Goal: Connect with others: Connect with others

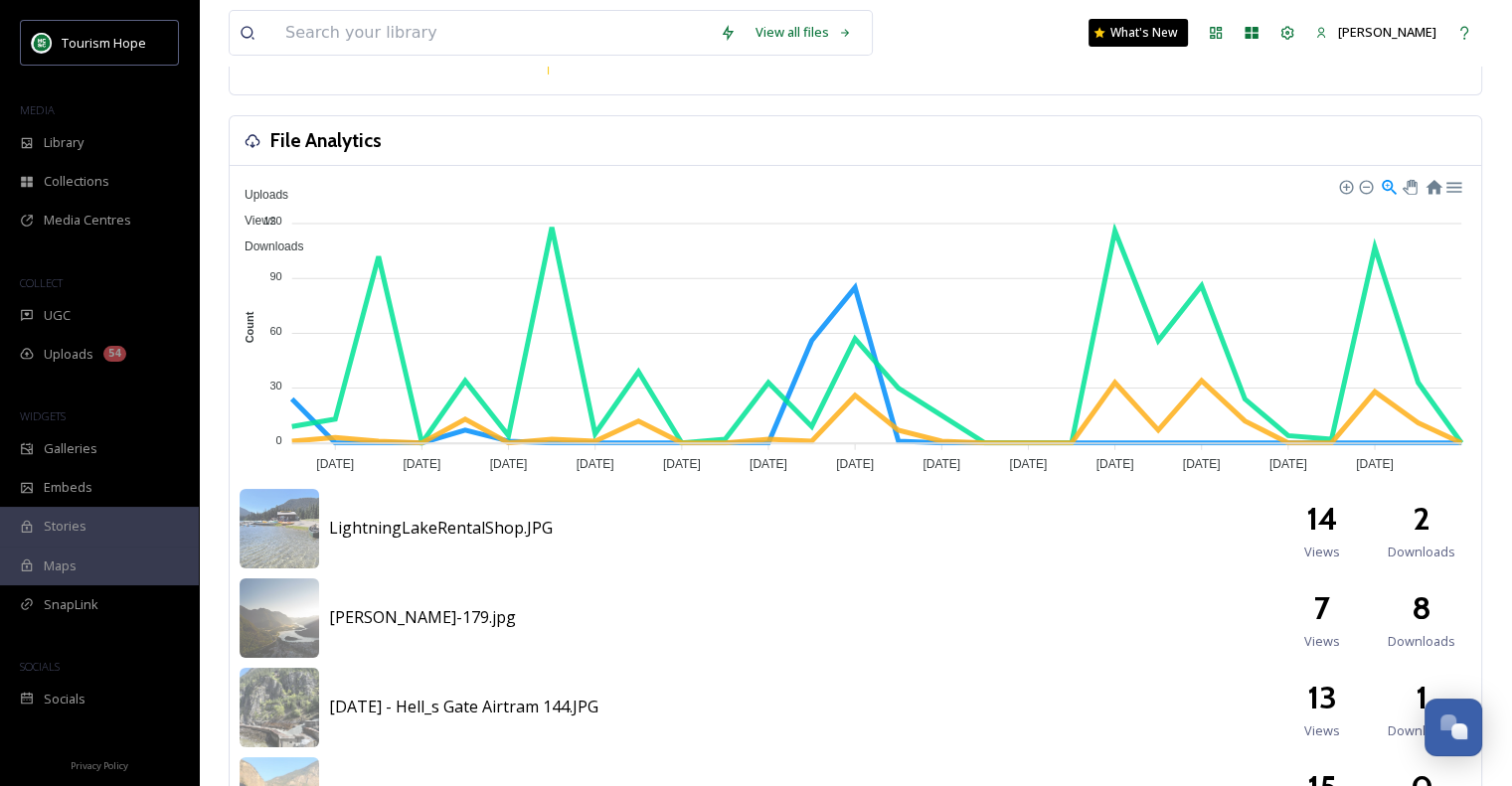
scroll to position [100, 0]
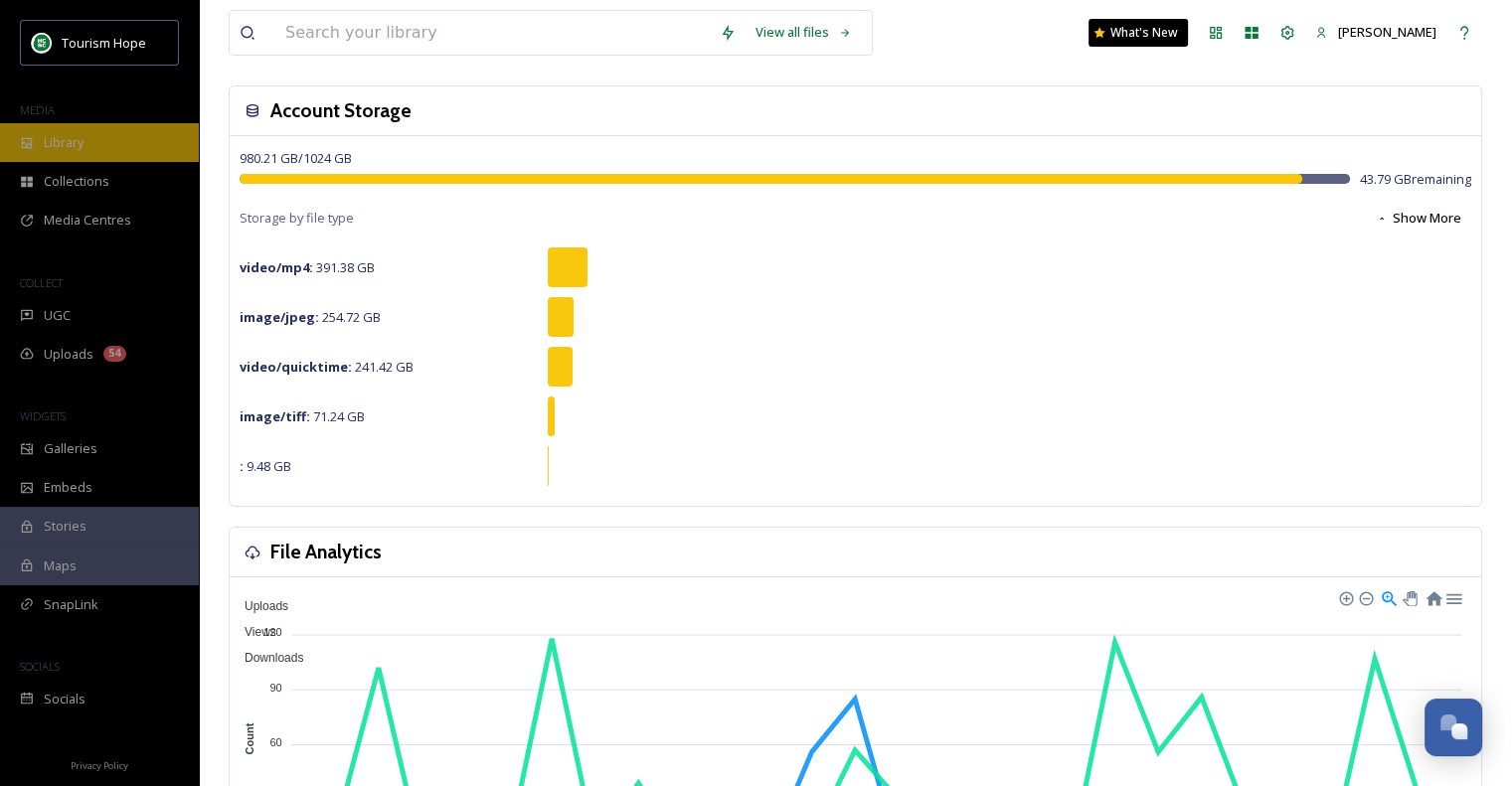
click at [64, 130] on div "Library" at bounding box center [99, 142] width 199 height 39
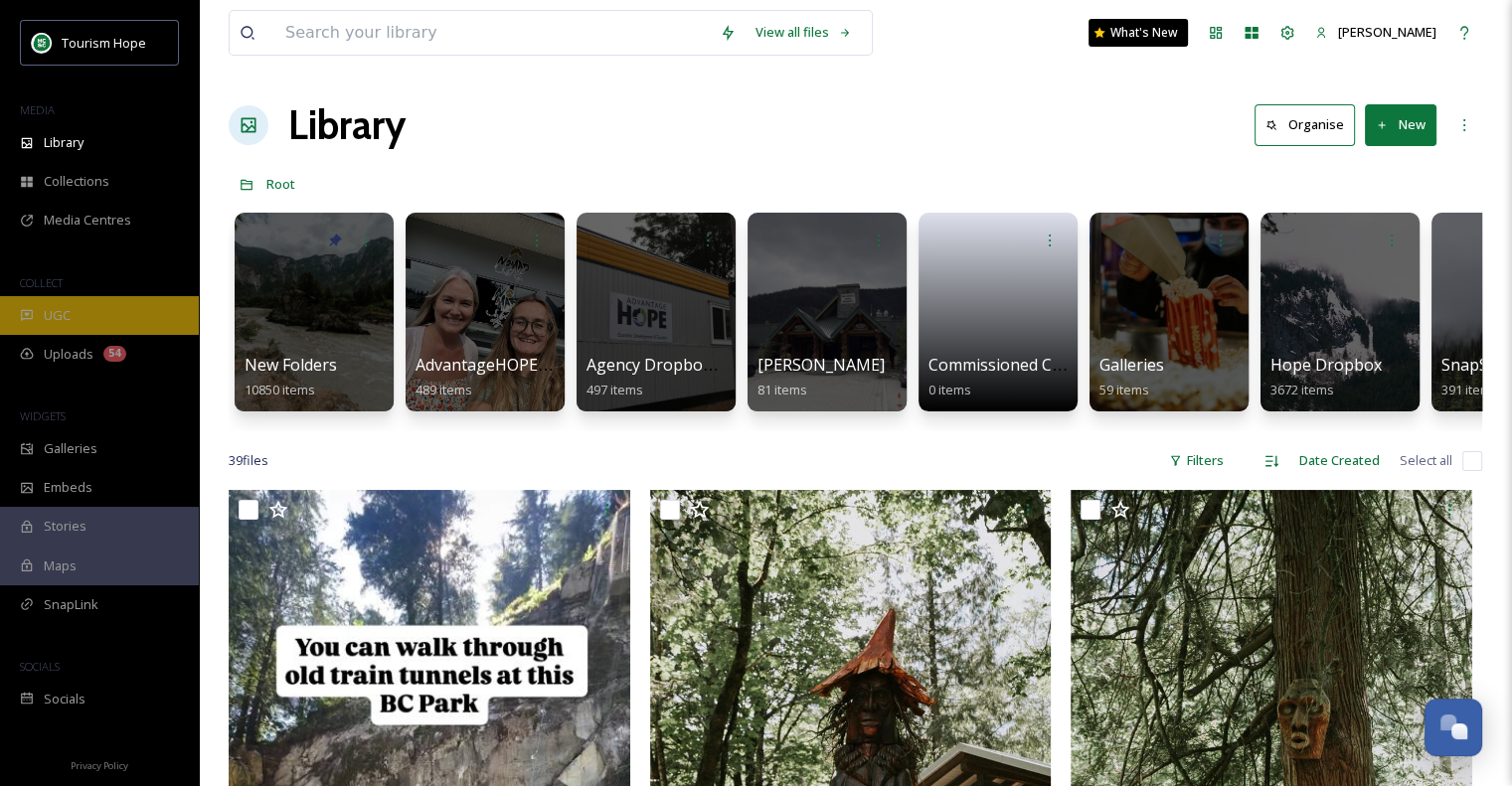
click at [66, 321] on span "UGC" at bounding box center [57, 315] width 27 height 19
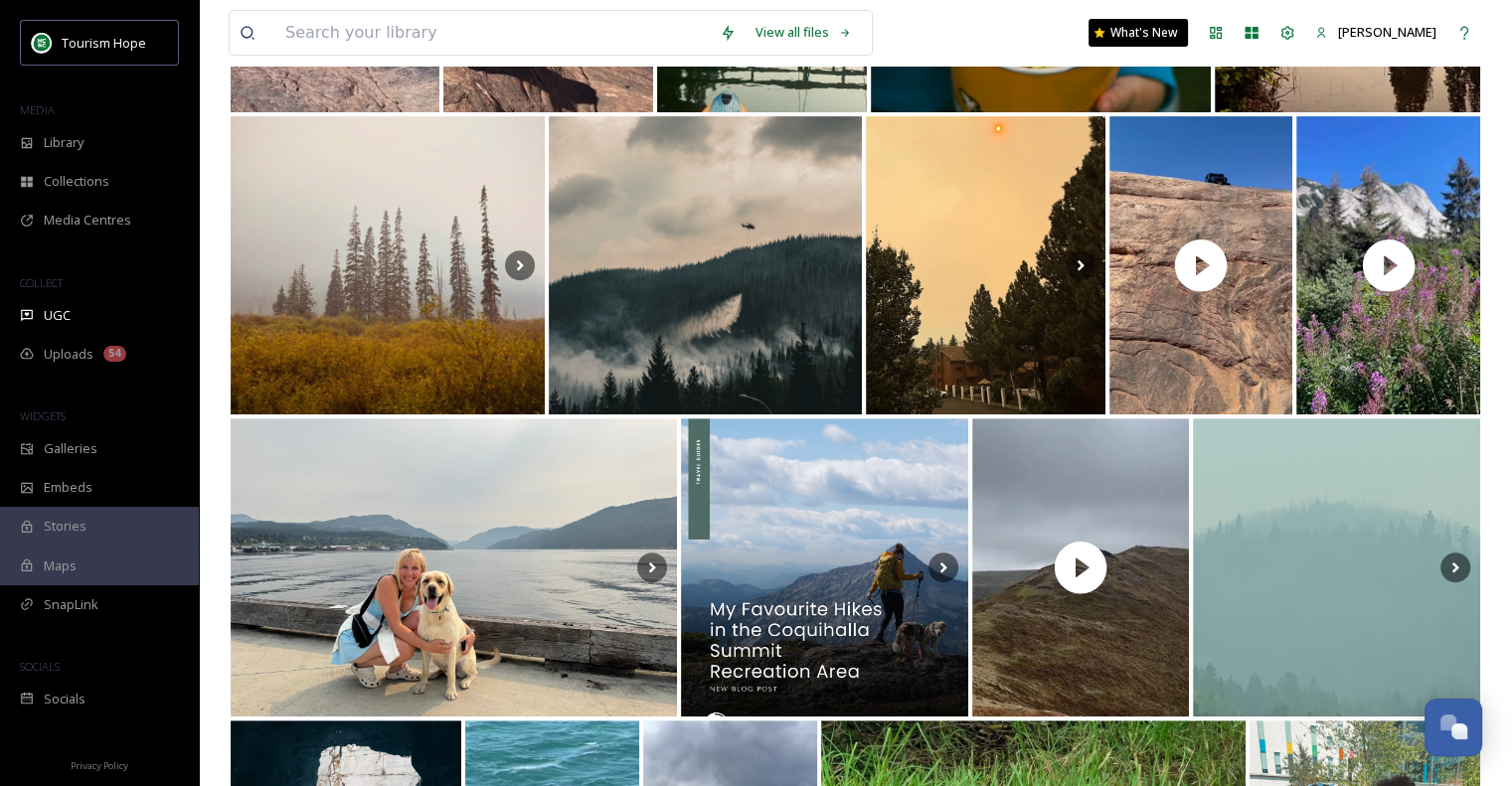
scroll to position [198, 0]
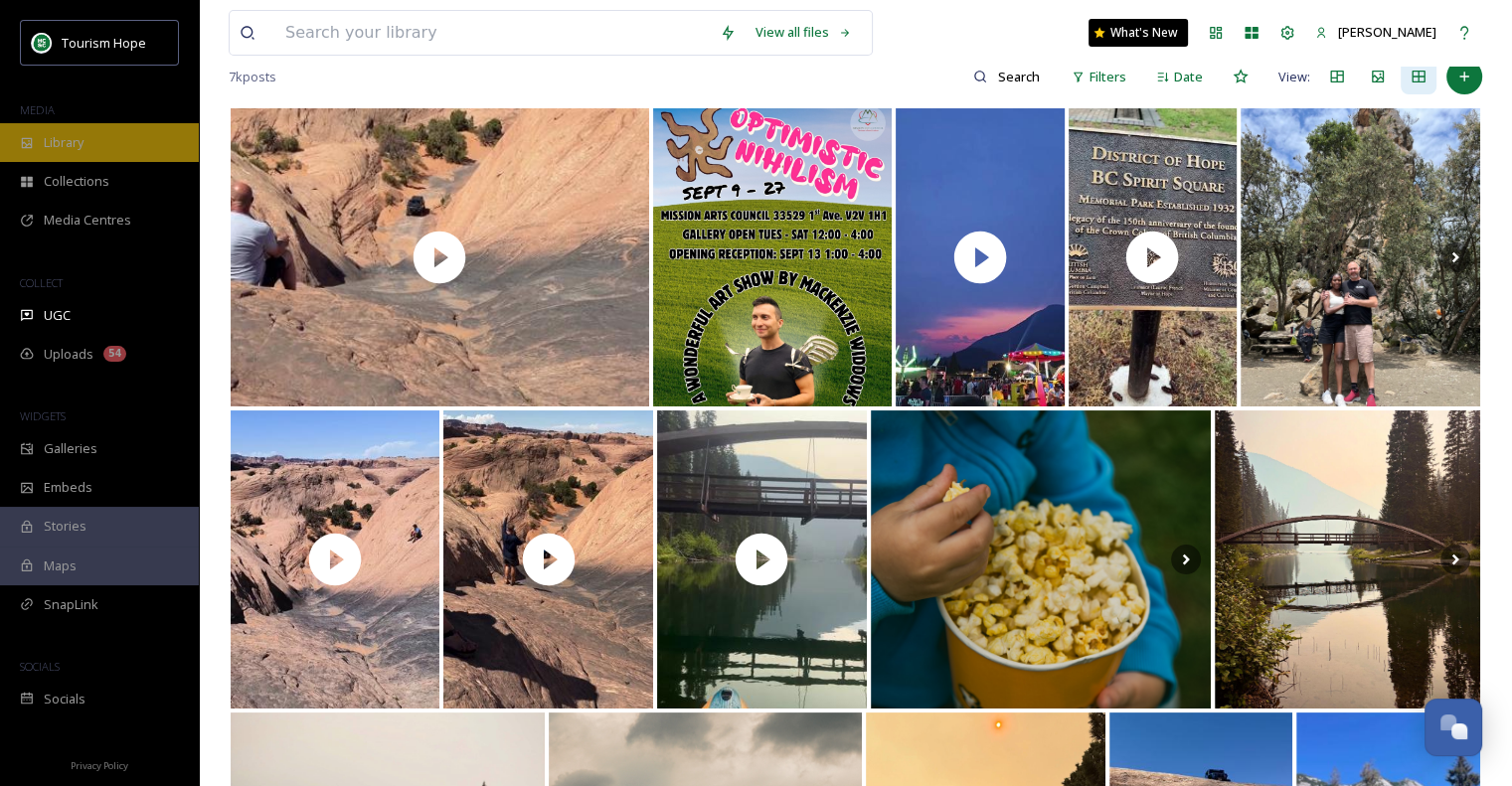
click at [57, 153] on div "Library" at bounding box center [99, 142] width 199 height 39
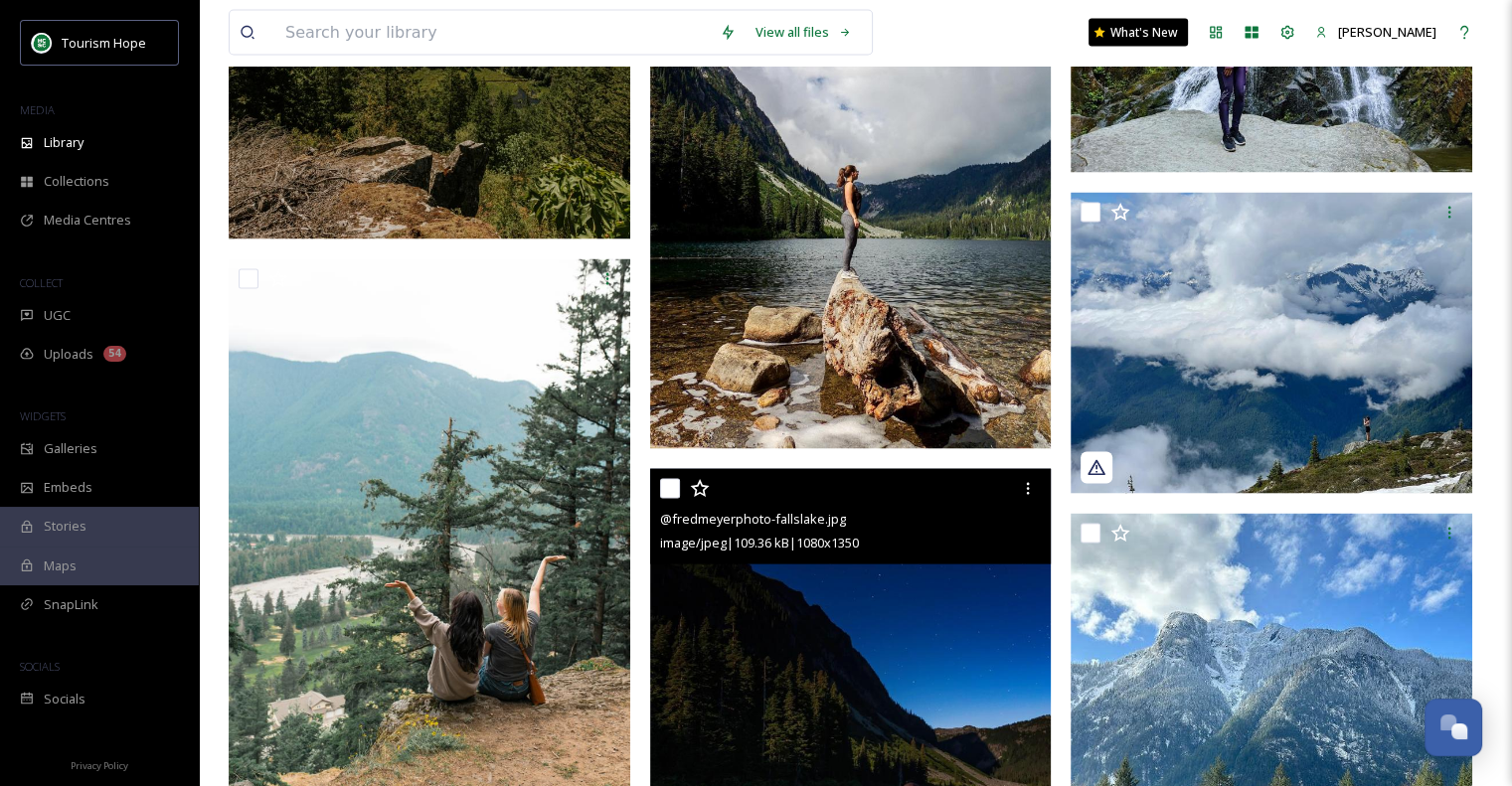
scroll to position [4371, 0]
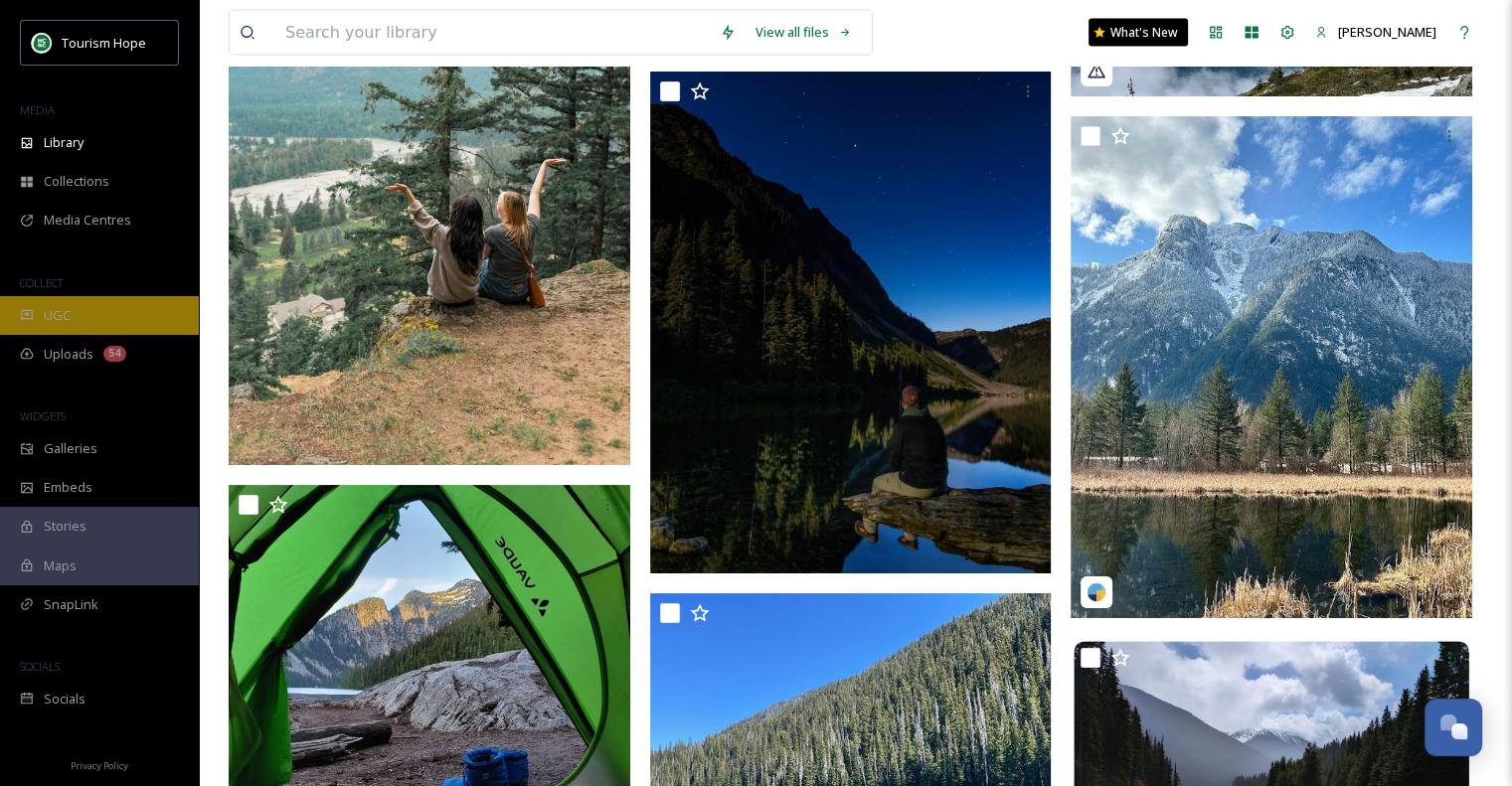
click at [73, 310] on div "UGC" at bounding box center [99, 315] width 199 height 39
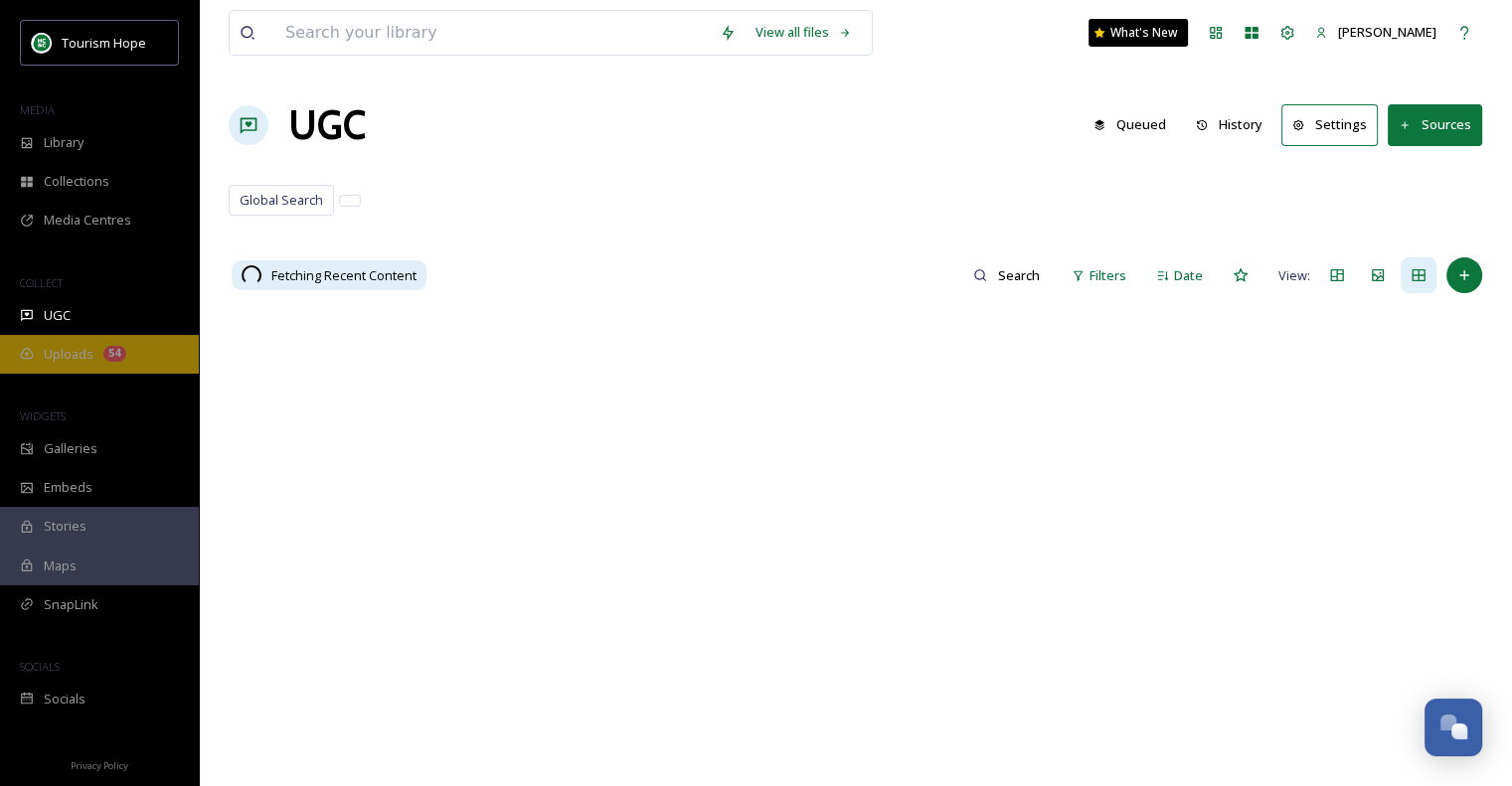
click at [81, 349] on span "Uploads" at bounding box center [69, 354] width 50 height 19
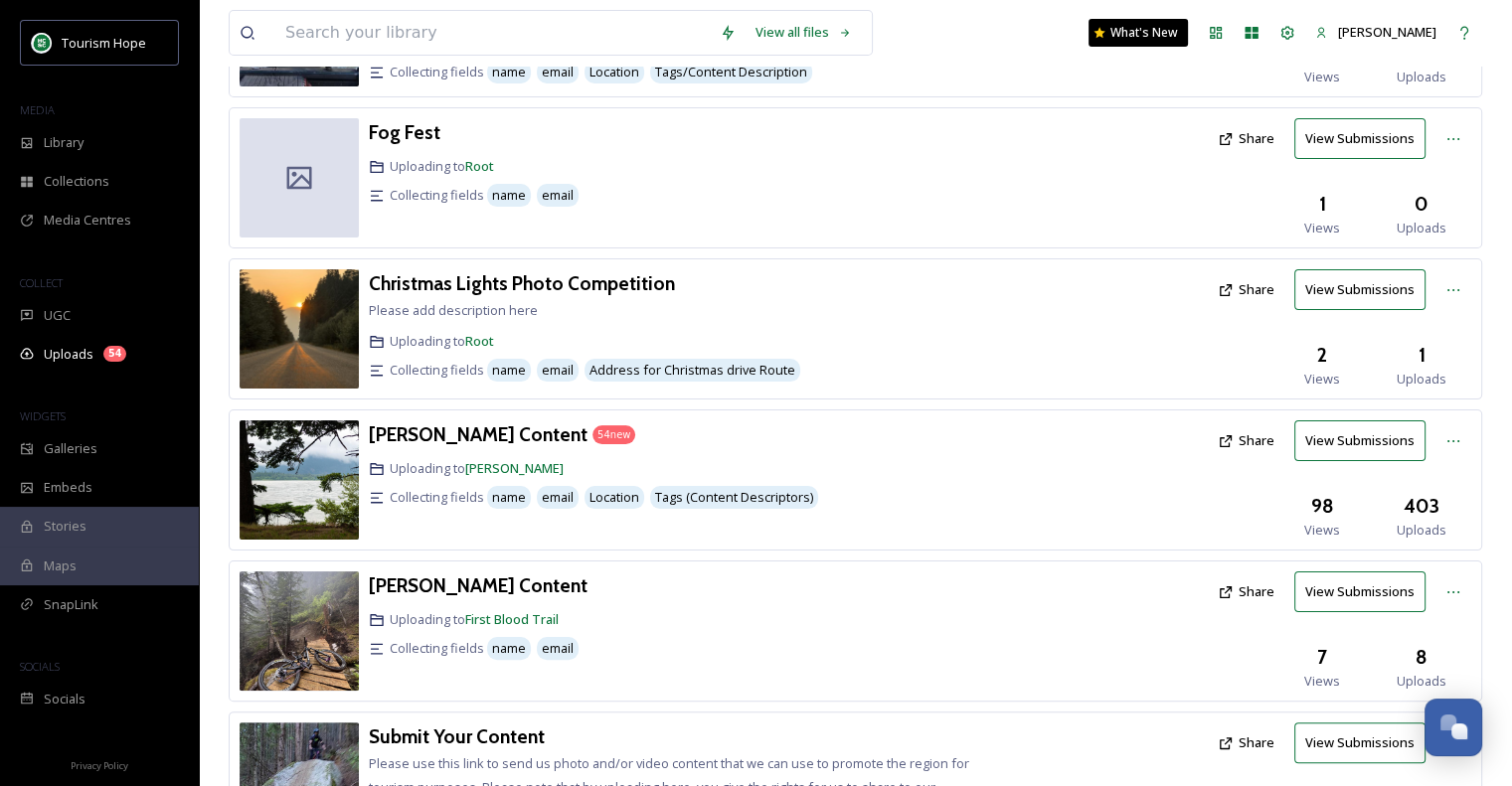
scroll to position [298, 0]
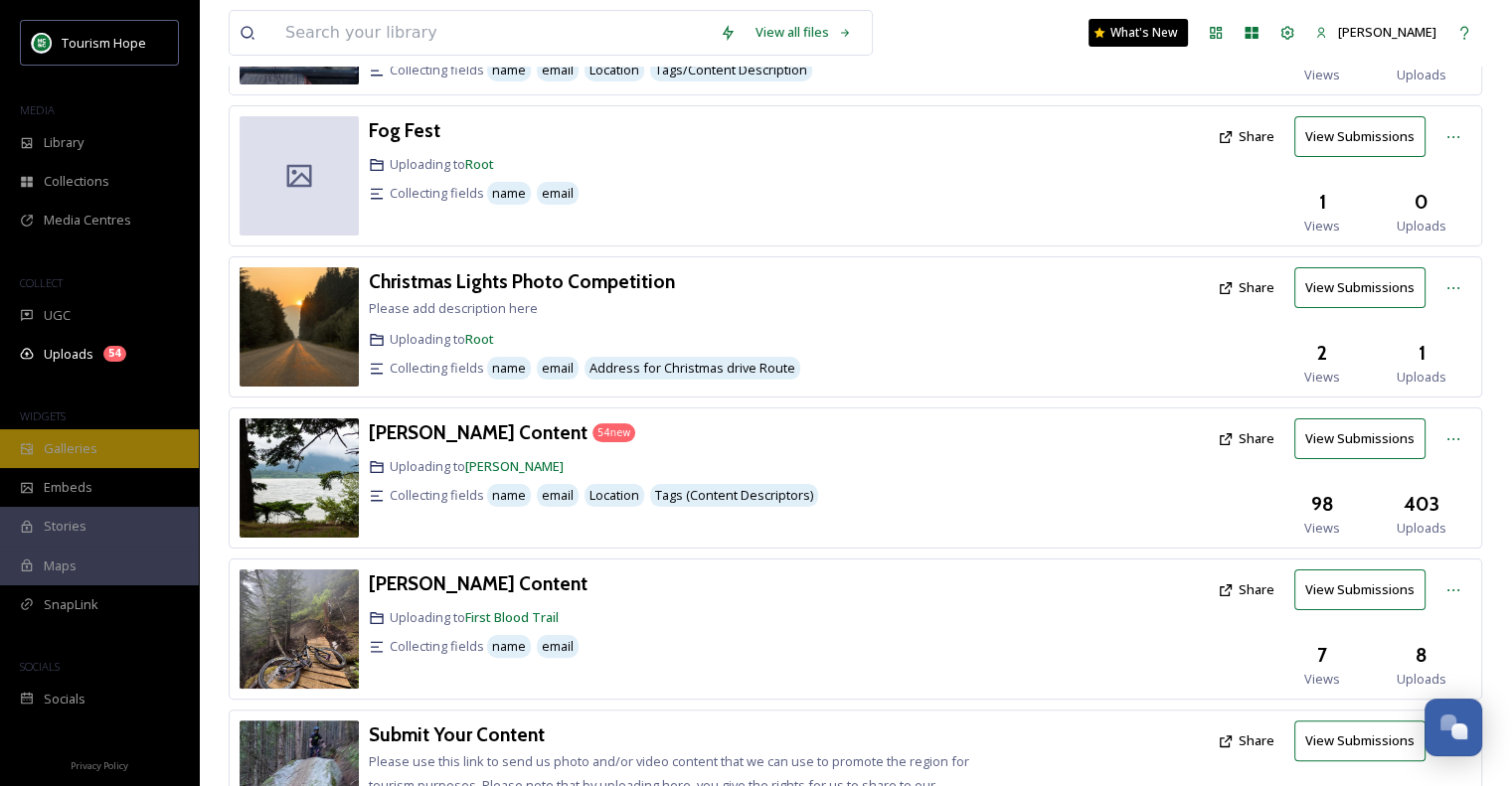
click at [73, 461] on div "Galleries" at bounding box center [99, 448] width 199 height 39
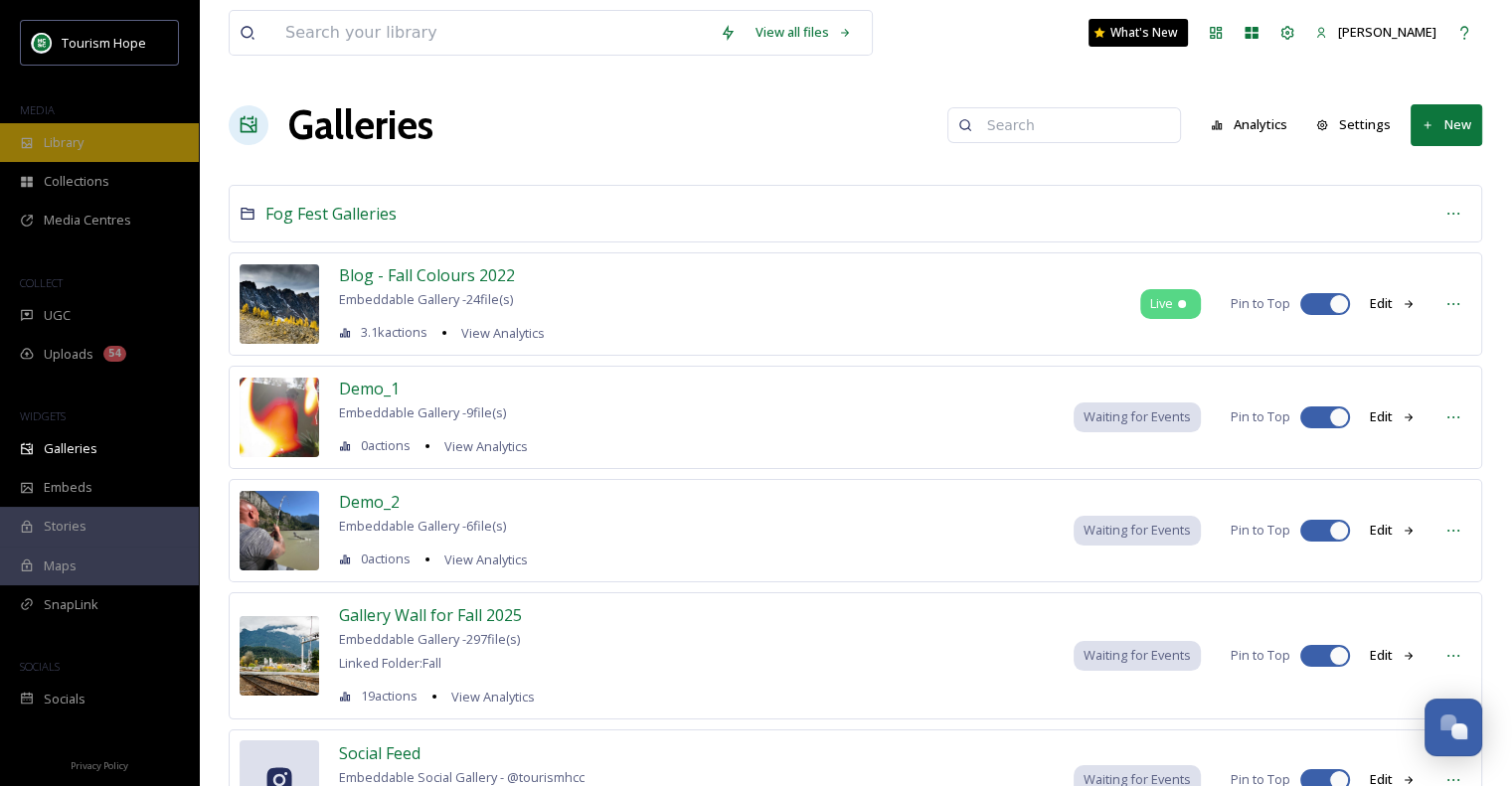
click at [90, 141] on div "Library" at bounding box center [99, 142] width 199 height 39
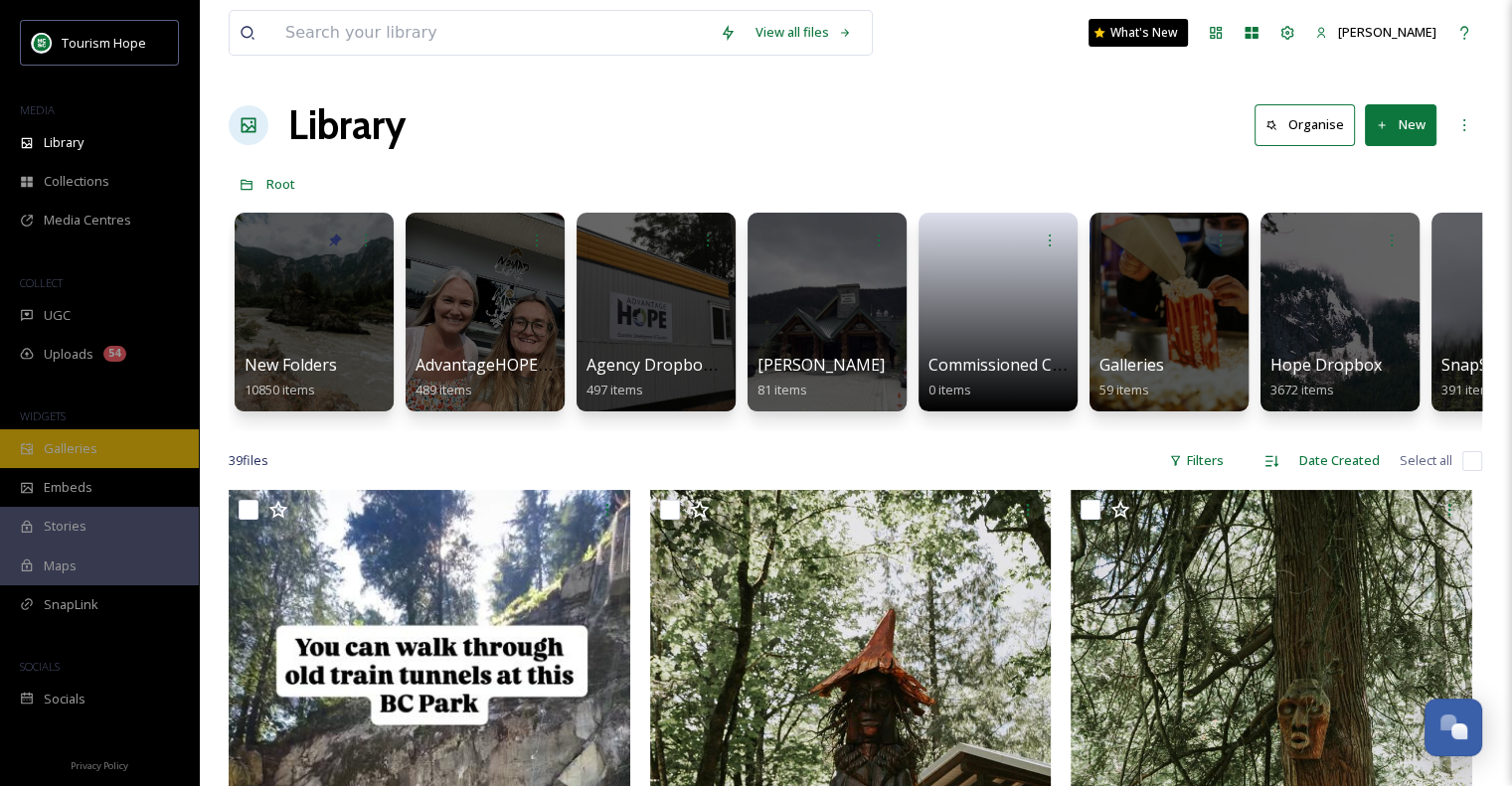
click at [87, 440] on span "Galleries" at bounding box center [71, 448] width 54 height 19
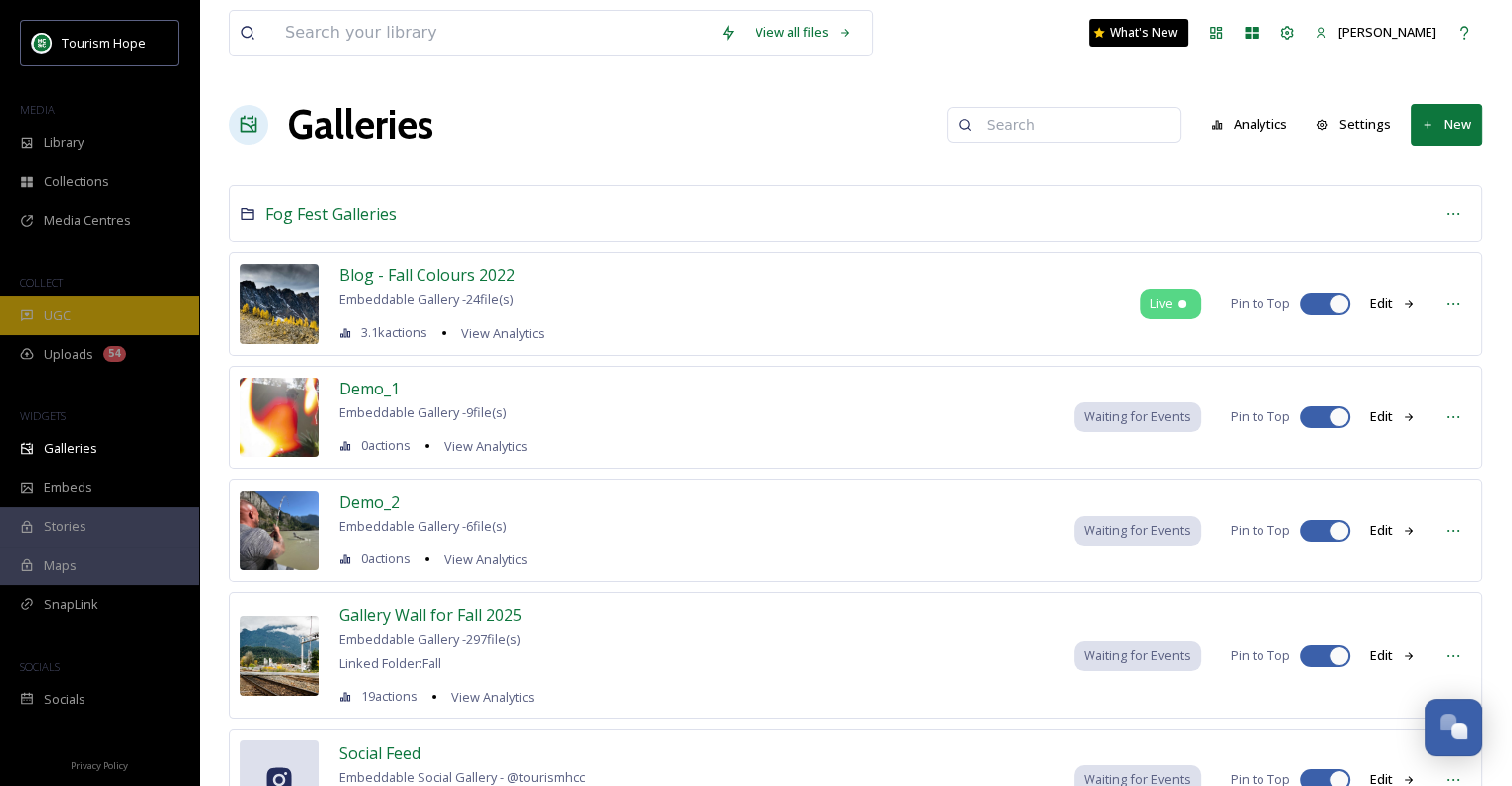
click at [69, 318] on span "UGC" at bounding box center [57, 315] width 27 height 19
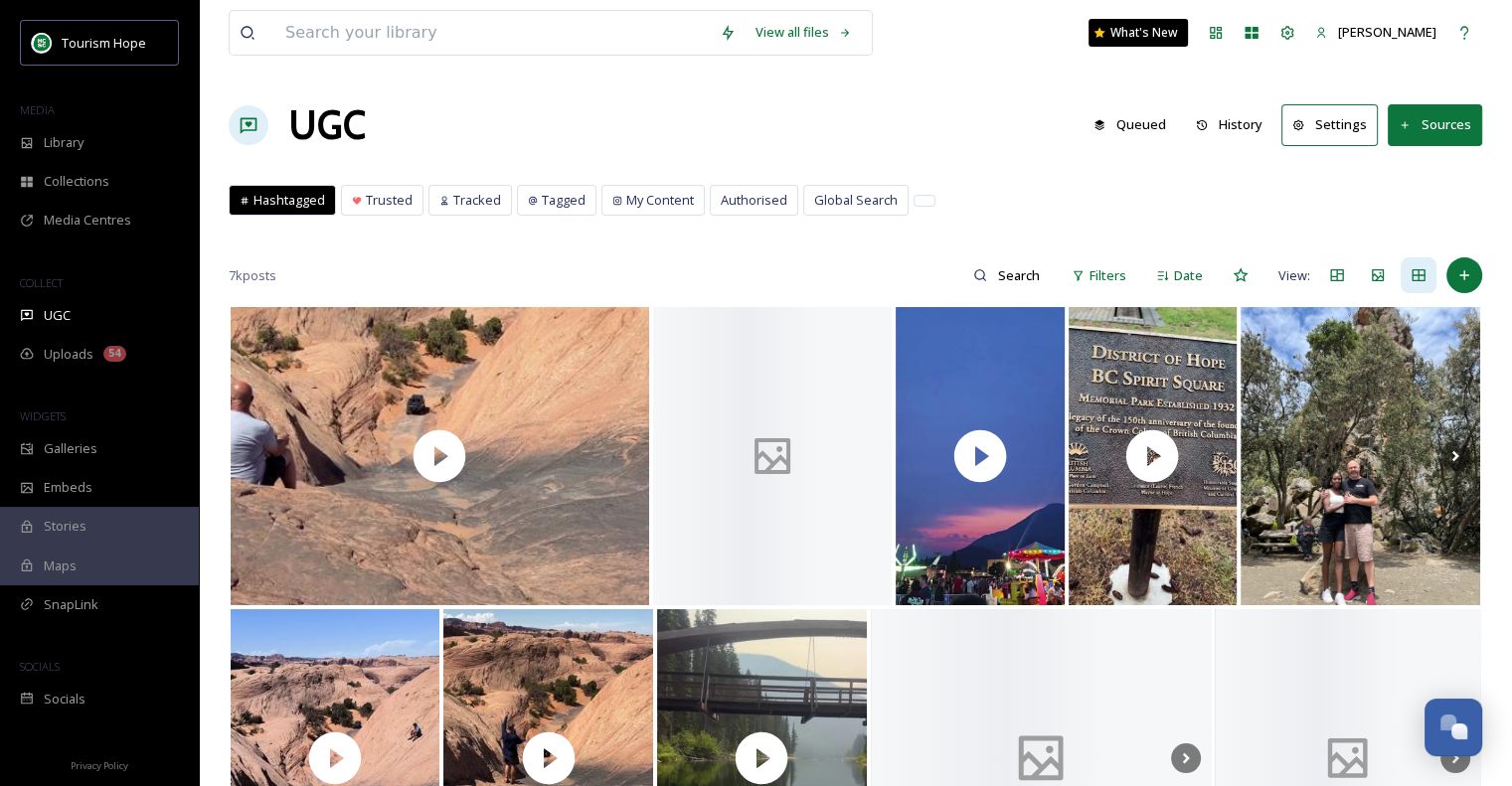
click at [1447, 128] on button "Sources" at bounding box center [1434, 125] width 95 height 41
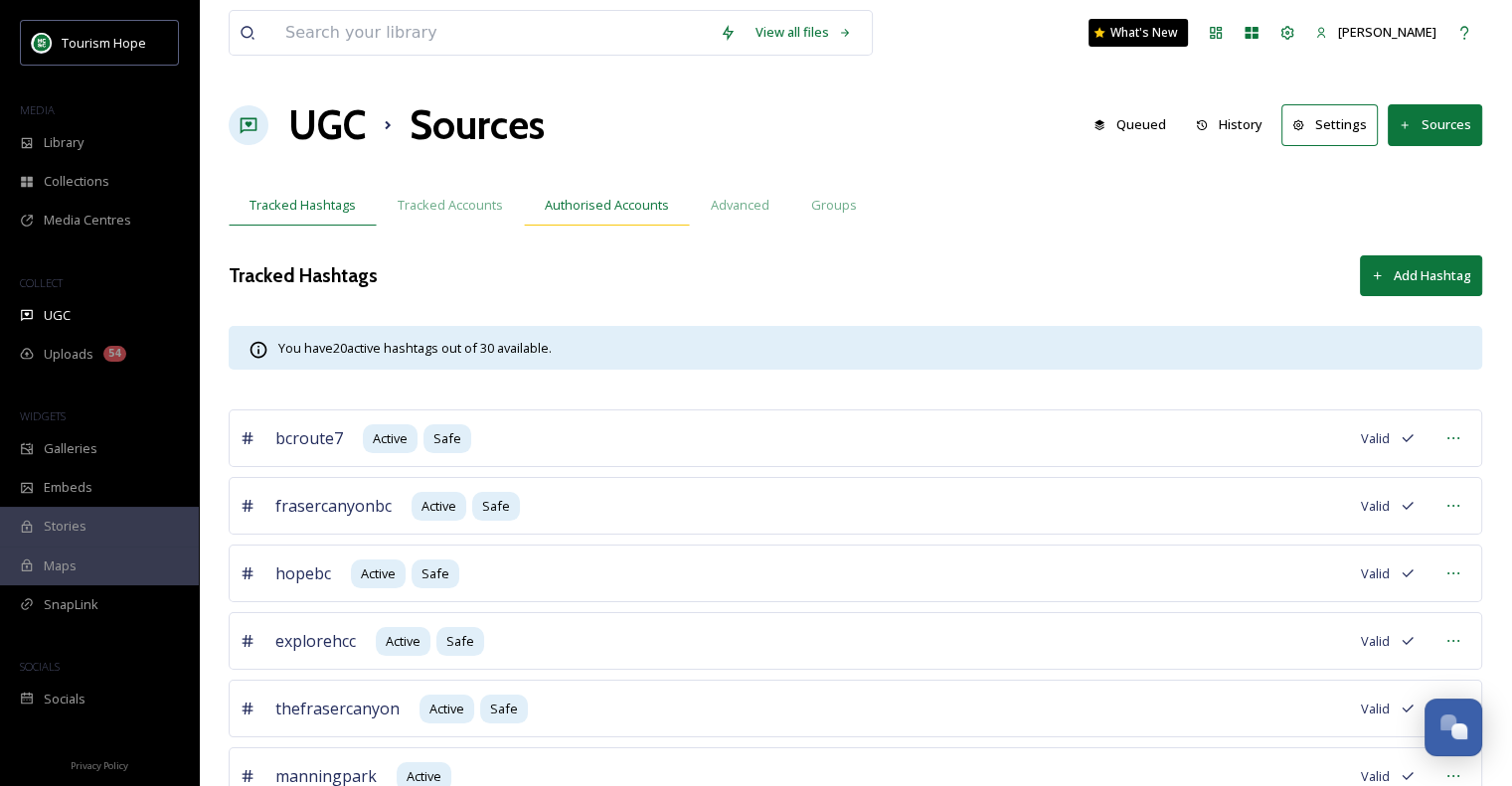
click at [644, 203] on span "Authorised Accounts" at bounding box center [607, 204] width 124 height 19
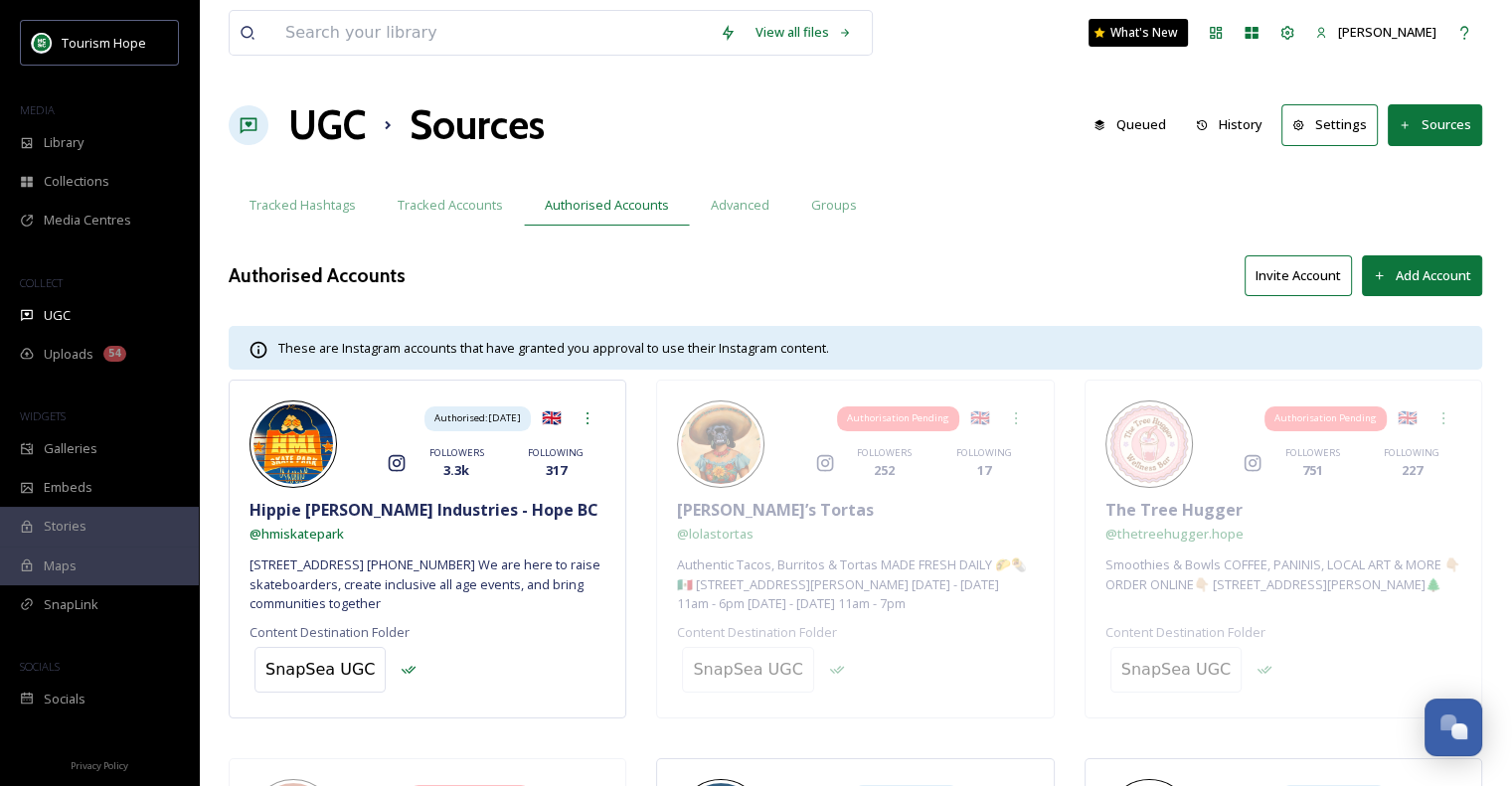
click at [1419, 285] on button "Add Account" at bounding box center [1421, 275] width 120 height 41
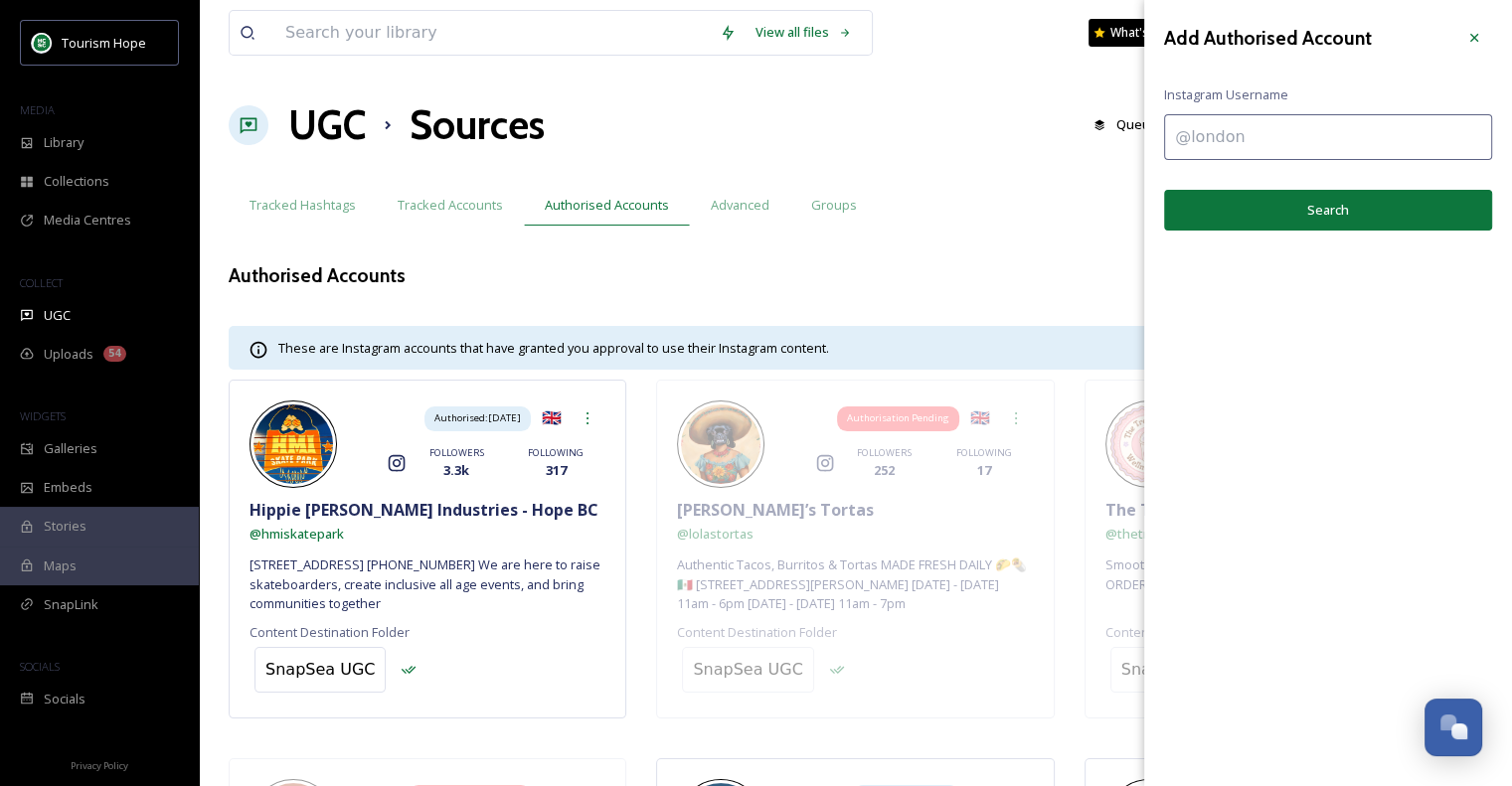
click at [1281, 142] on input at bounding box center [1327, 138] width 328 height 46
type input "@hopemountaincafe"
click at [1339, 209] on button "Search" at bounding box center [1327, 209] width 328 height 41
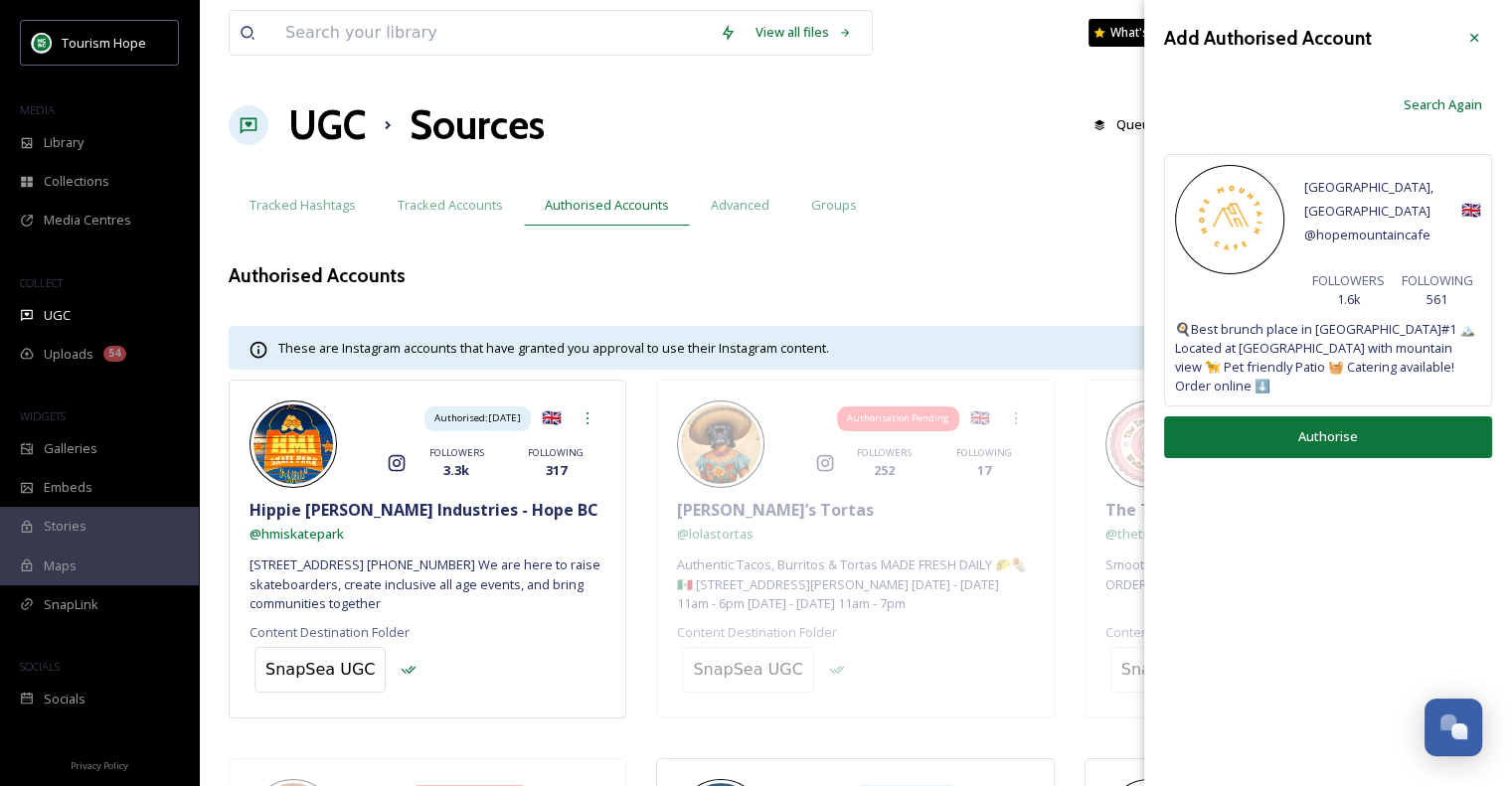
click at [1327, 419] on button "Authorise" at bounding box center [1327, 436] width 328 height 41
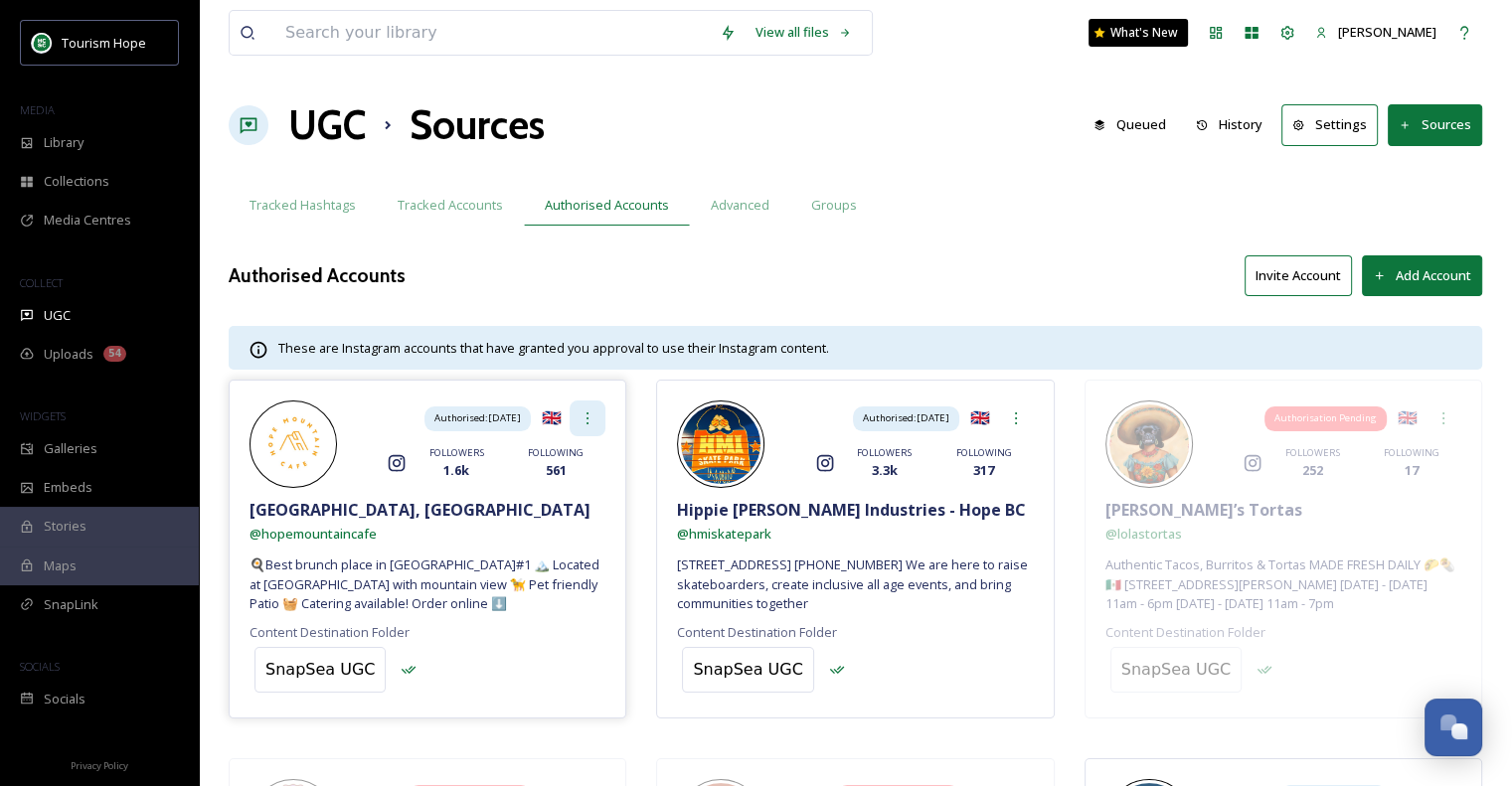
click at [592, 412] on icon at bounding box center [588, 418] width 16 height 16
click at [577, 458] on span "Remove" at bounding box center [570, 461] width 49 height 19
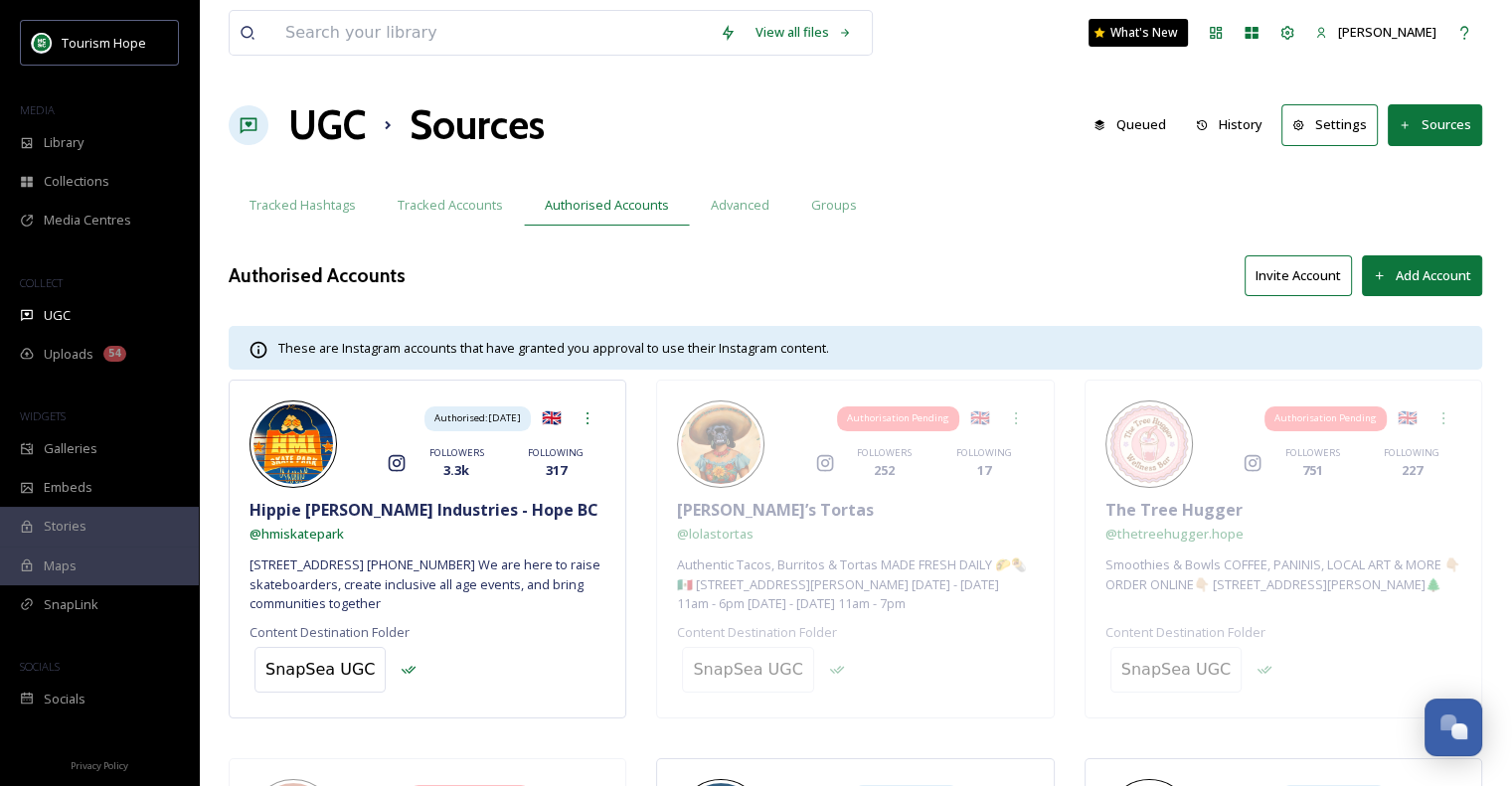
click at [1272, 269] on button "Invite Account" at bounding box center [1298, 275] width 108 height 41
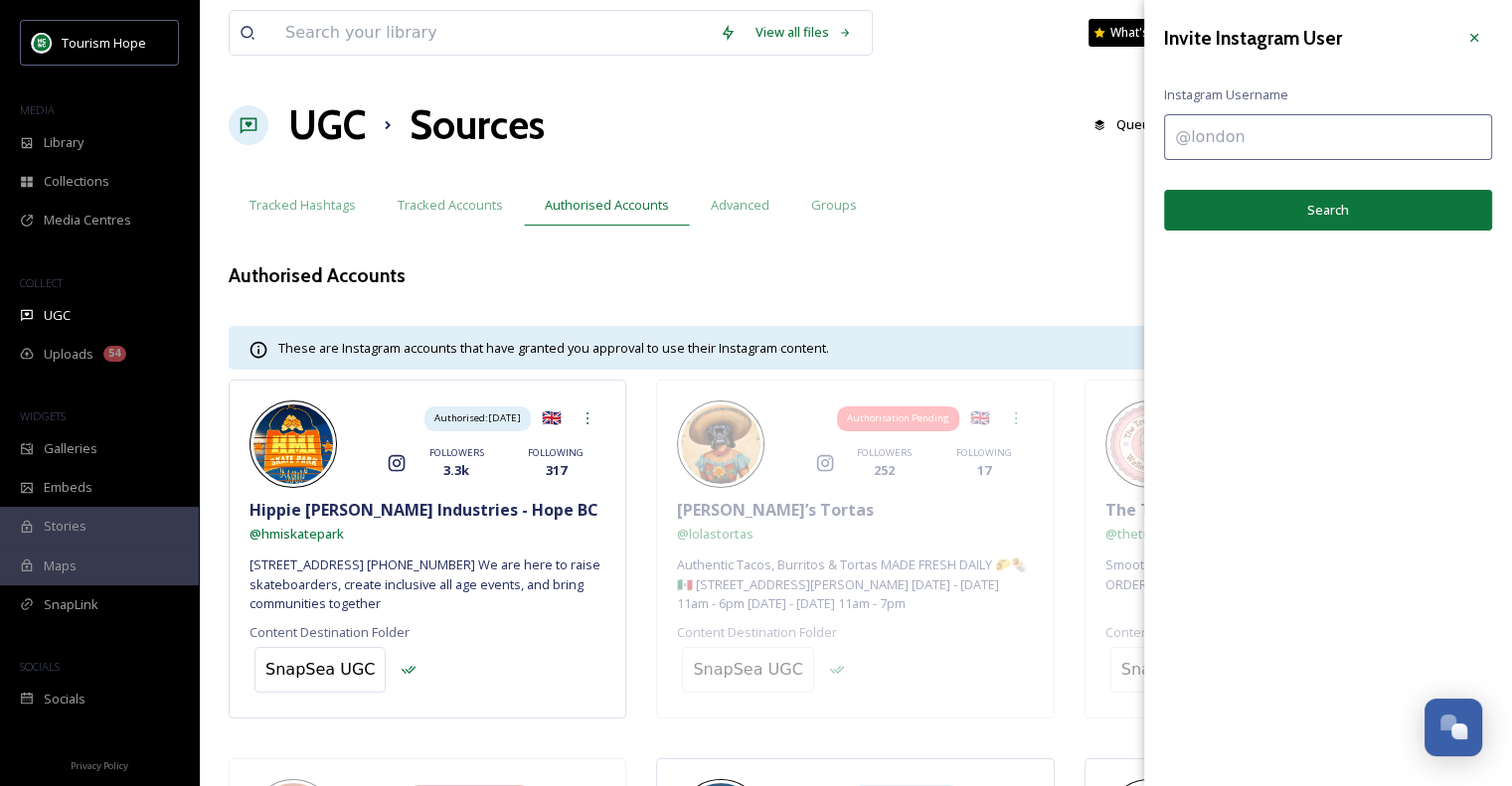
click at [1261, 140] on input at bounding box center [1327, 138] width 328 height 46
type input "hopemountaincafe"
click at [1299, 220] on button "Search" at bounding box center [1327, 209] width 328 height 41
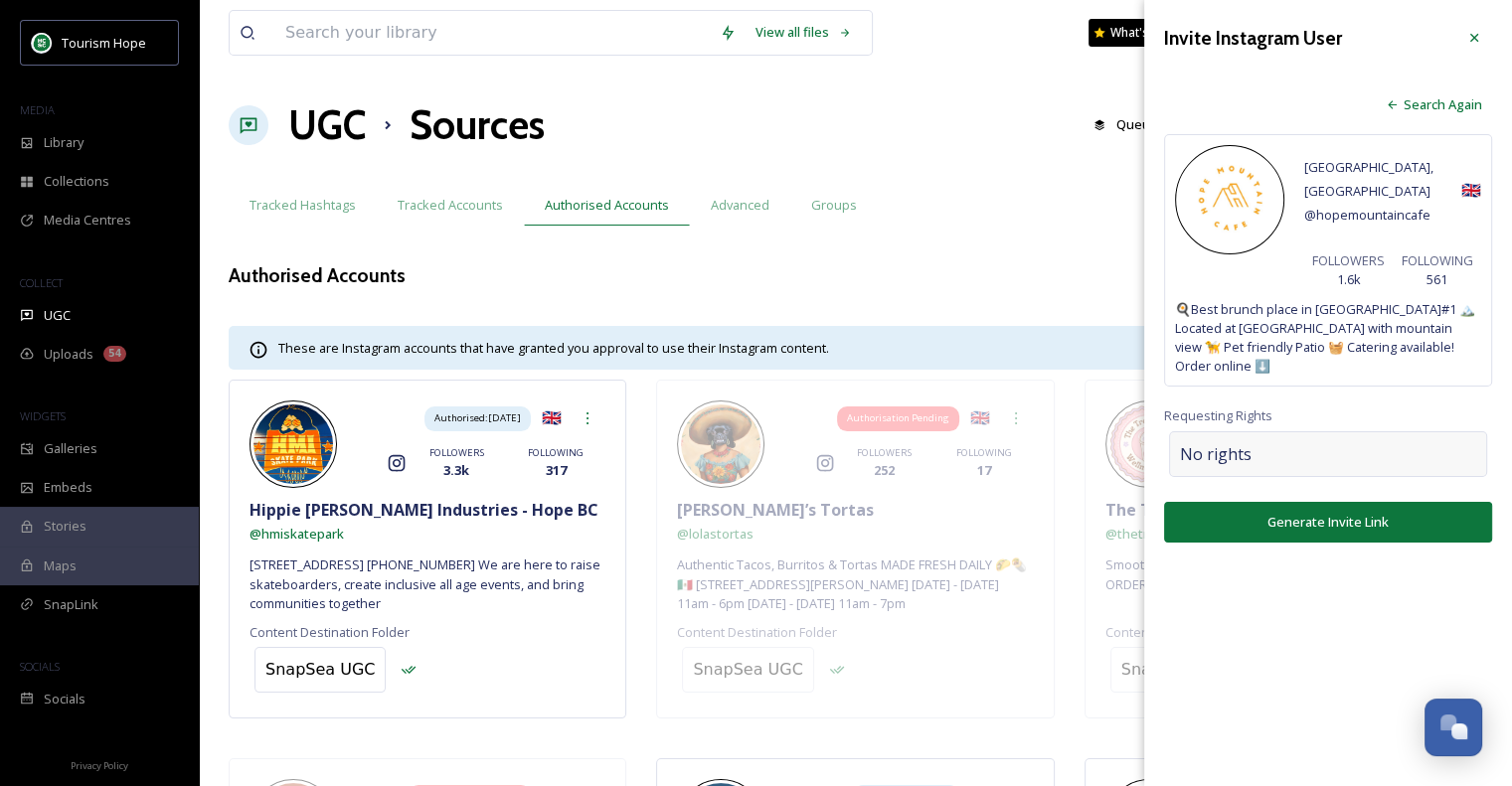
click at [1258, 431] on div "No rights" at bounding box center [1327, 454] width 318 height 46
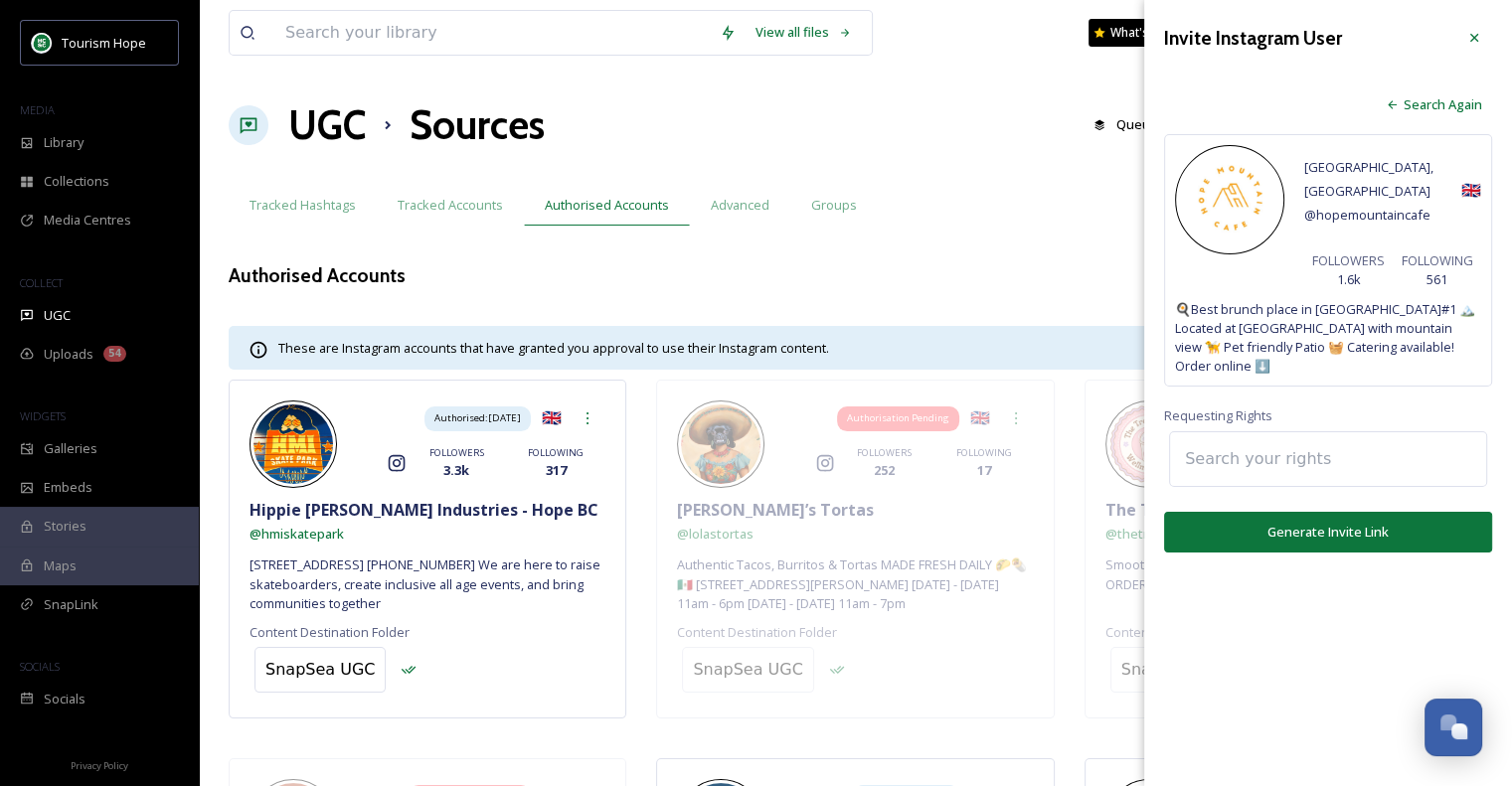
click at [1270, 441] on input at bounding box center [1283, 459] width 219 height 44
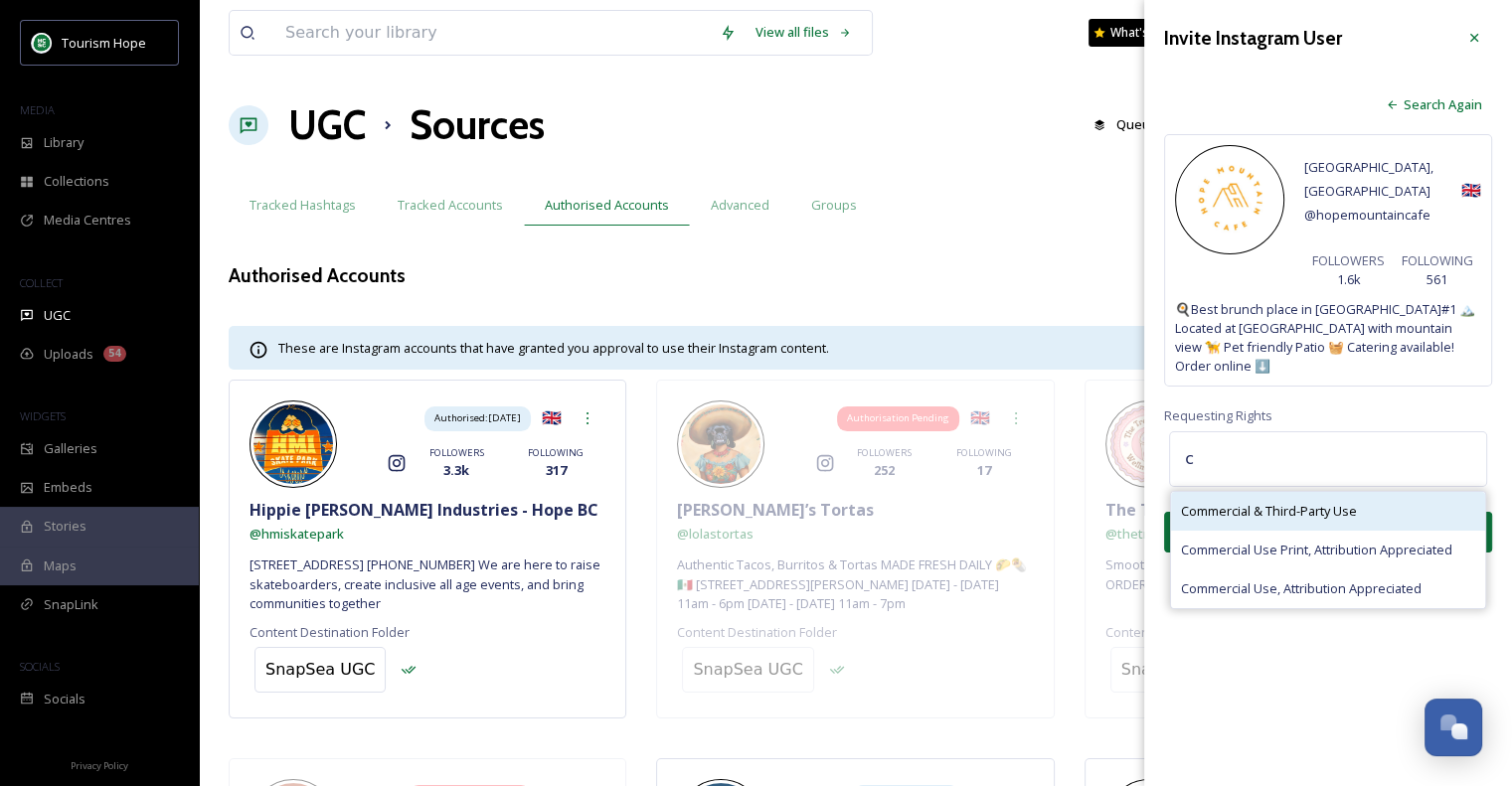
type input "c"
click at [1257, 502] on div "Commercial & Third-Party Use" at bounding box center [1327, 511] width 314 height 39
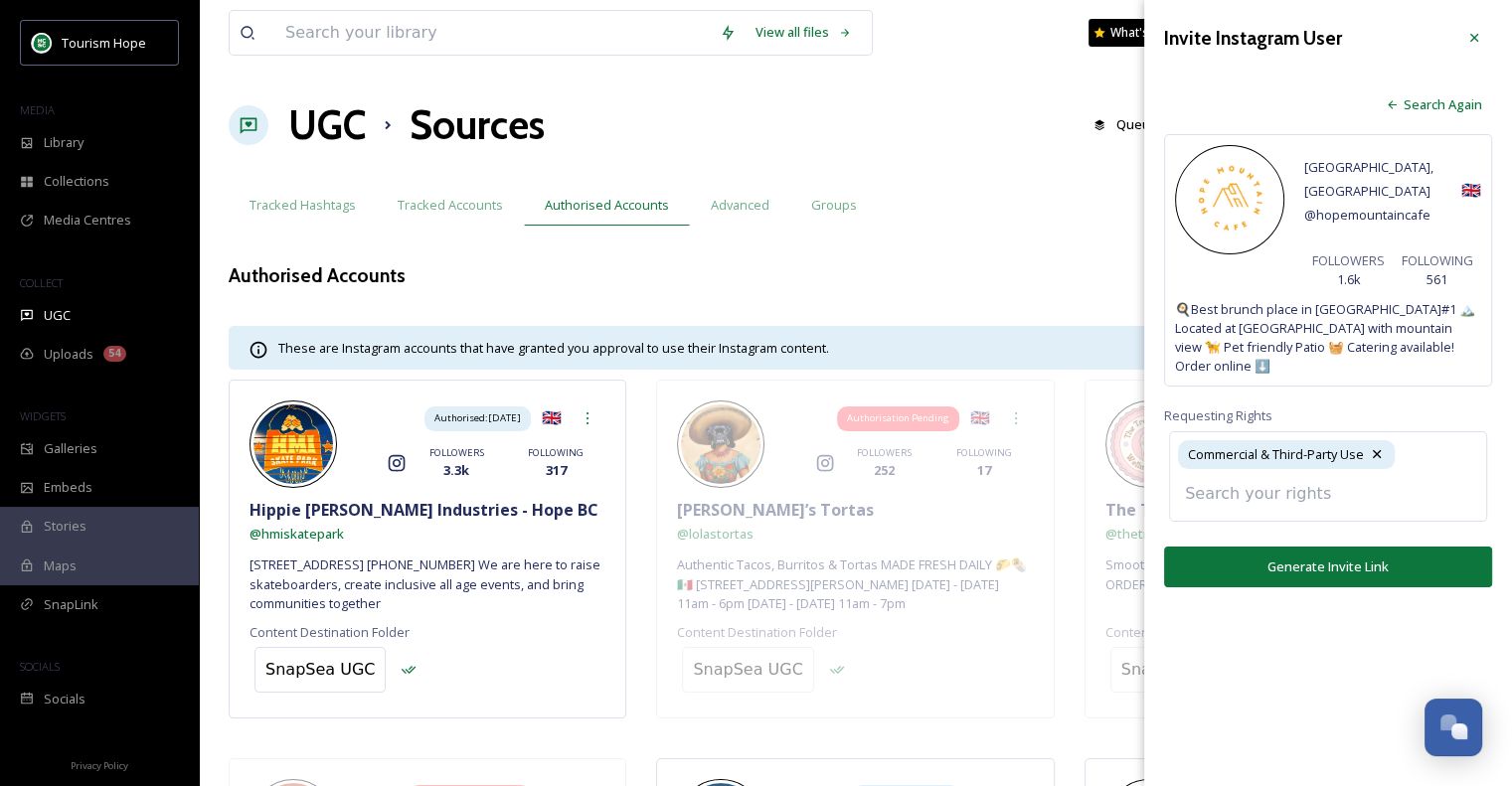
click at [1251, 476] on input at bounding box center [1283, 494] width 219 height 44
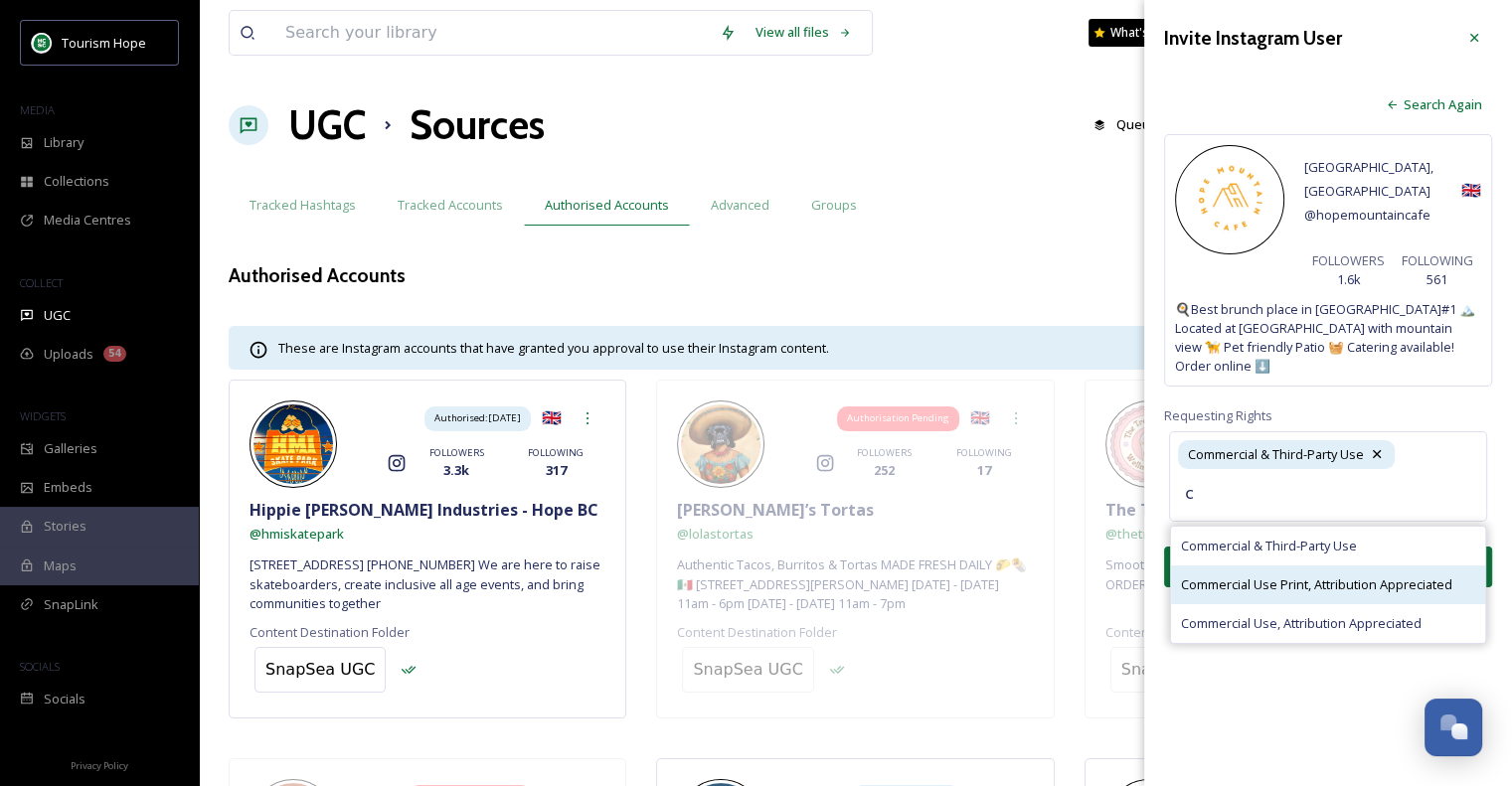
type input "c"
click at [1274, 576] on span "Commercial Use Print, Attribution Appreciated" at bounding box center [1316, 585] width 271 height 19
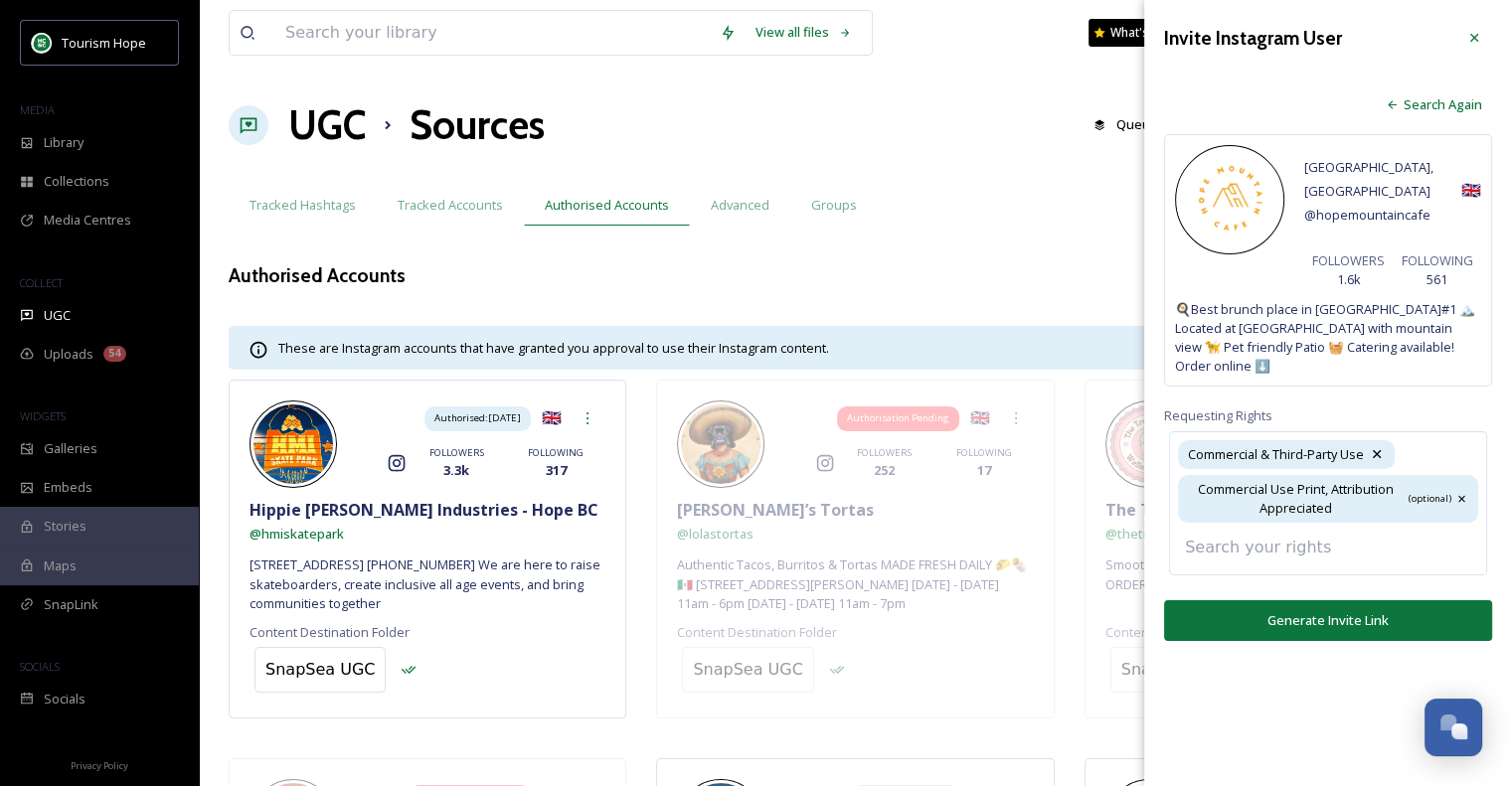
click at [1283, 527] on input at bounding box center [1283, 548] width 219 height 44
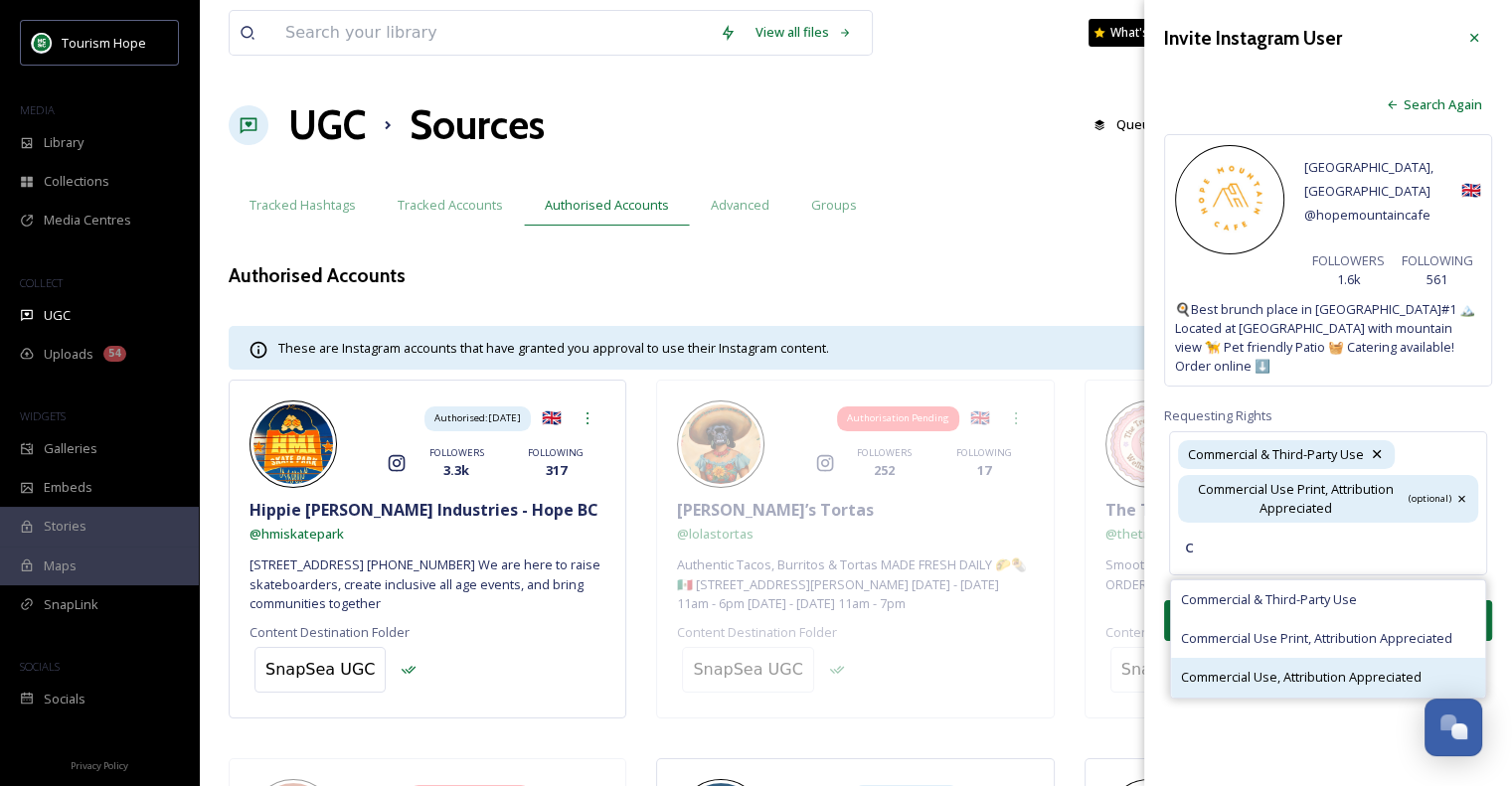
type input "c"
click at [1278, 667] on span "Commercial Use, Attribution Appreciated" at bounding box center [1300, 676] width 241 height 19
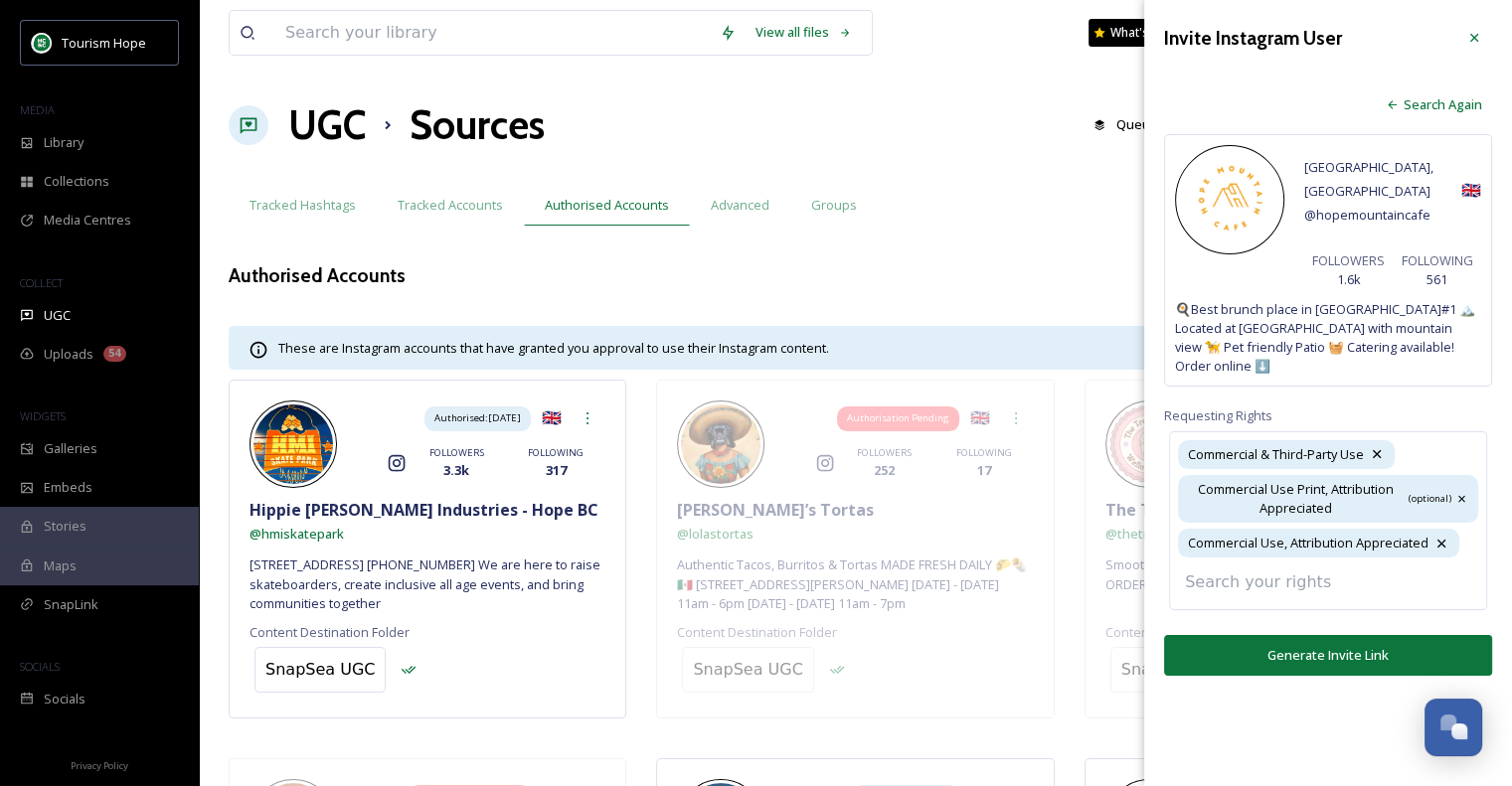
click at [1315, 640] on div "Invite Instagram User Search Again [GEOGRAPHIC_DATA] Hope, [GEOGRAPHIC_DATA] @ …" at bounding box center [1327, 347] width 367 height 695
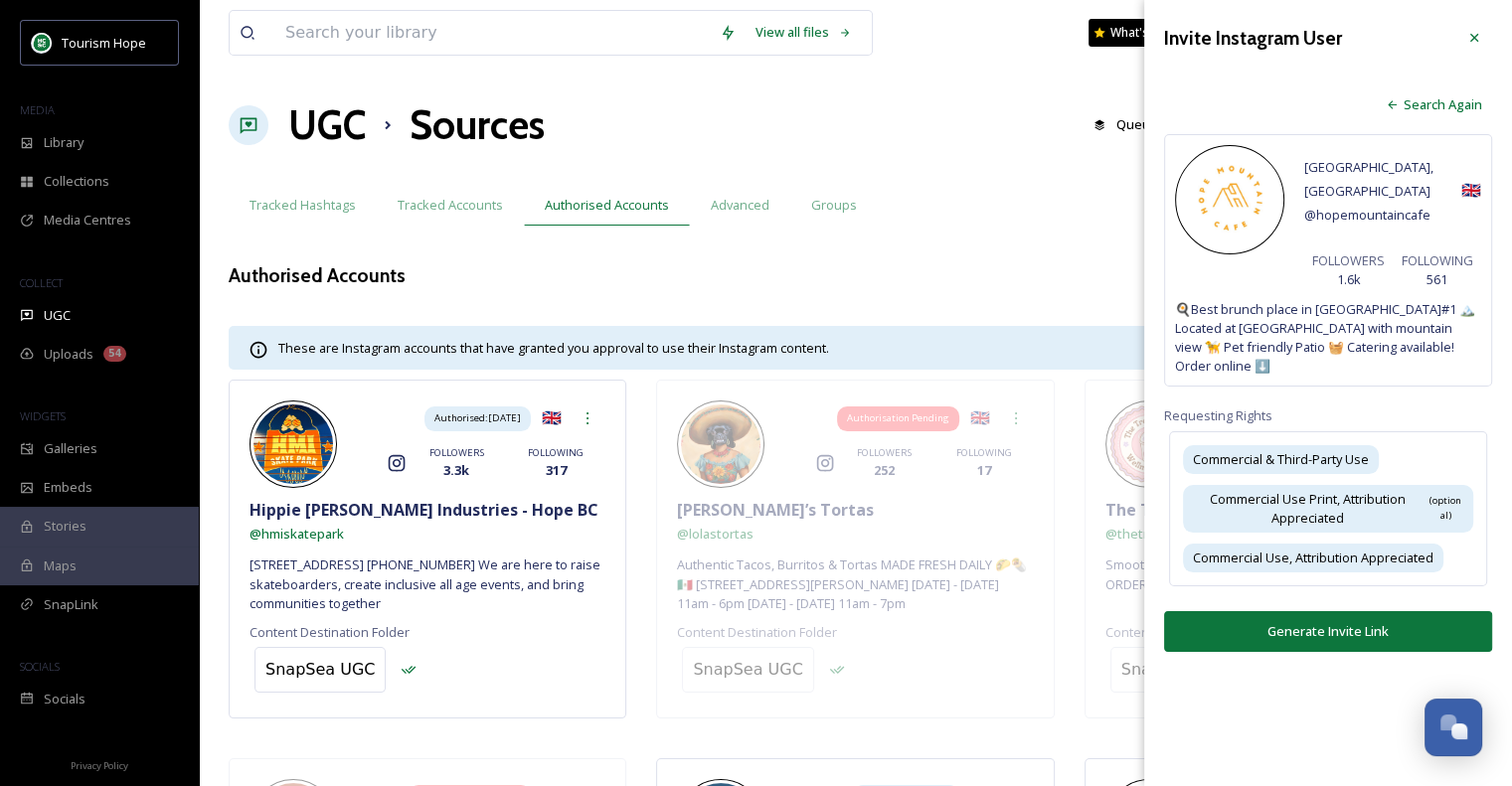
click at [1337, 610] on button "Generate Invite Link" at bounding box center [1327, 630] width 328 height 41
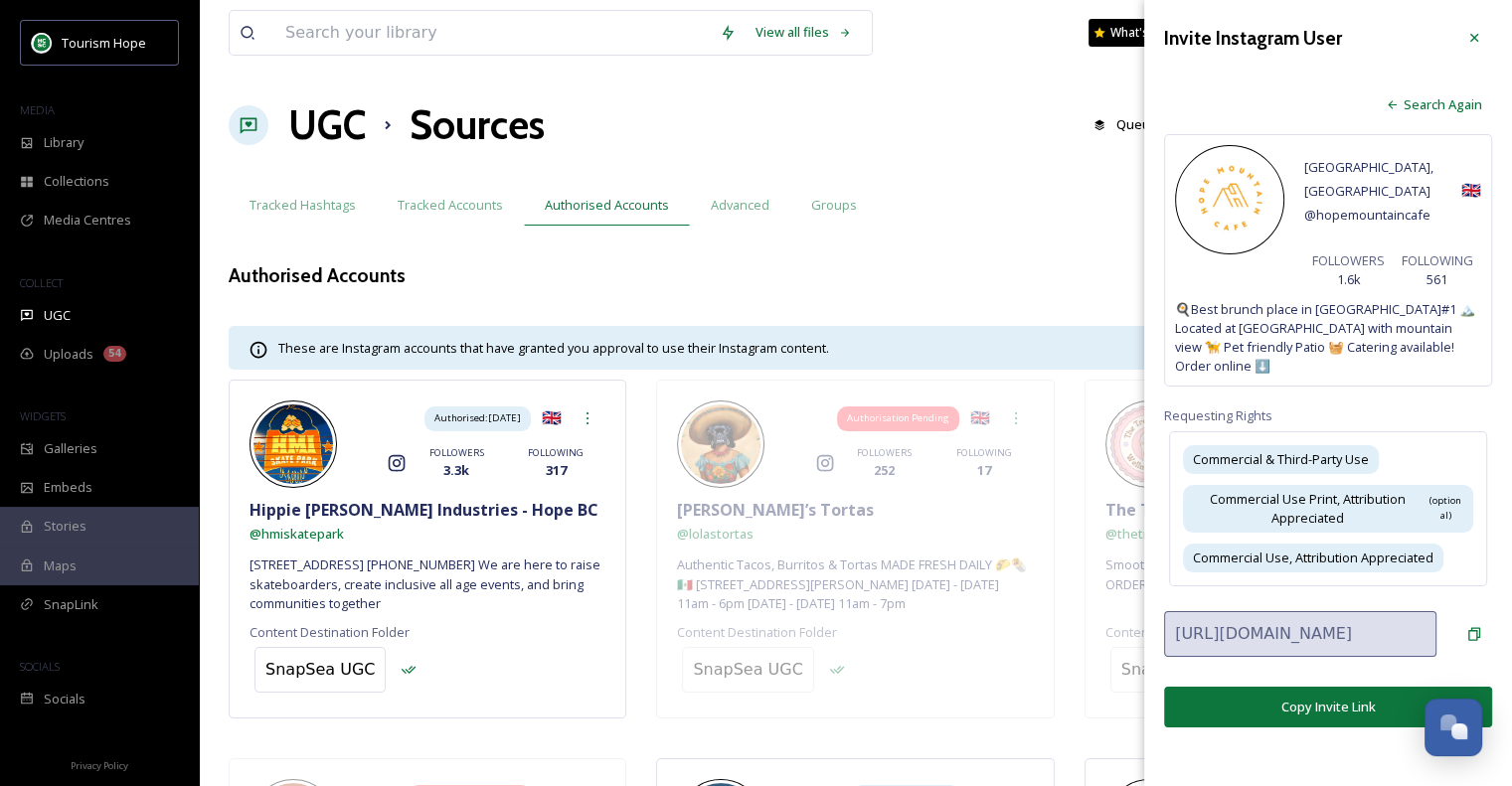
click at [1376, 686] on button "Copy Invite Link" at bounding box center [1327, 706] width 328 height 41
click at [90, 346] on span "Uploads" at bounding box center [69, 354] width 50 height 19
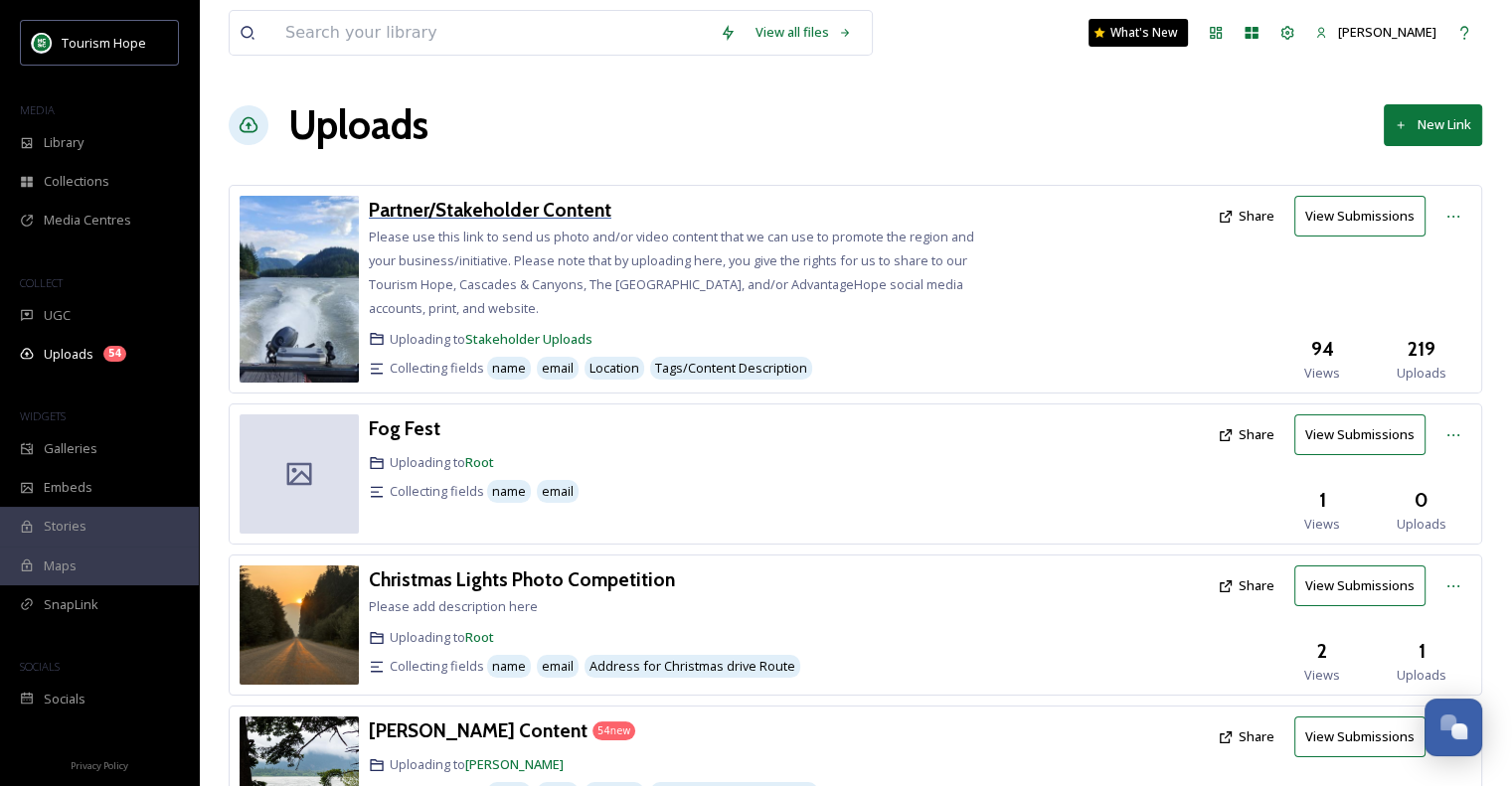
click at [508, 216] on h3 "Partner/Stakeholder Content" at bounding box center [489, 209] width 243 height 24
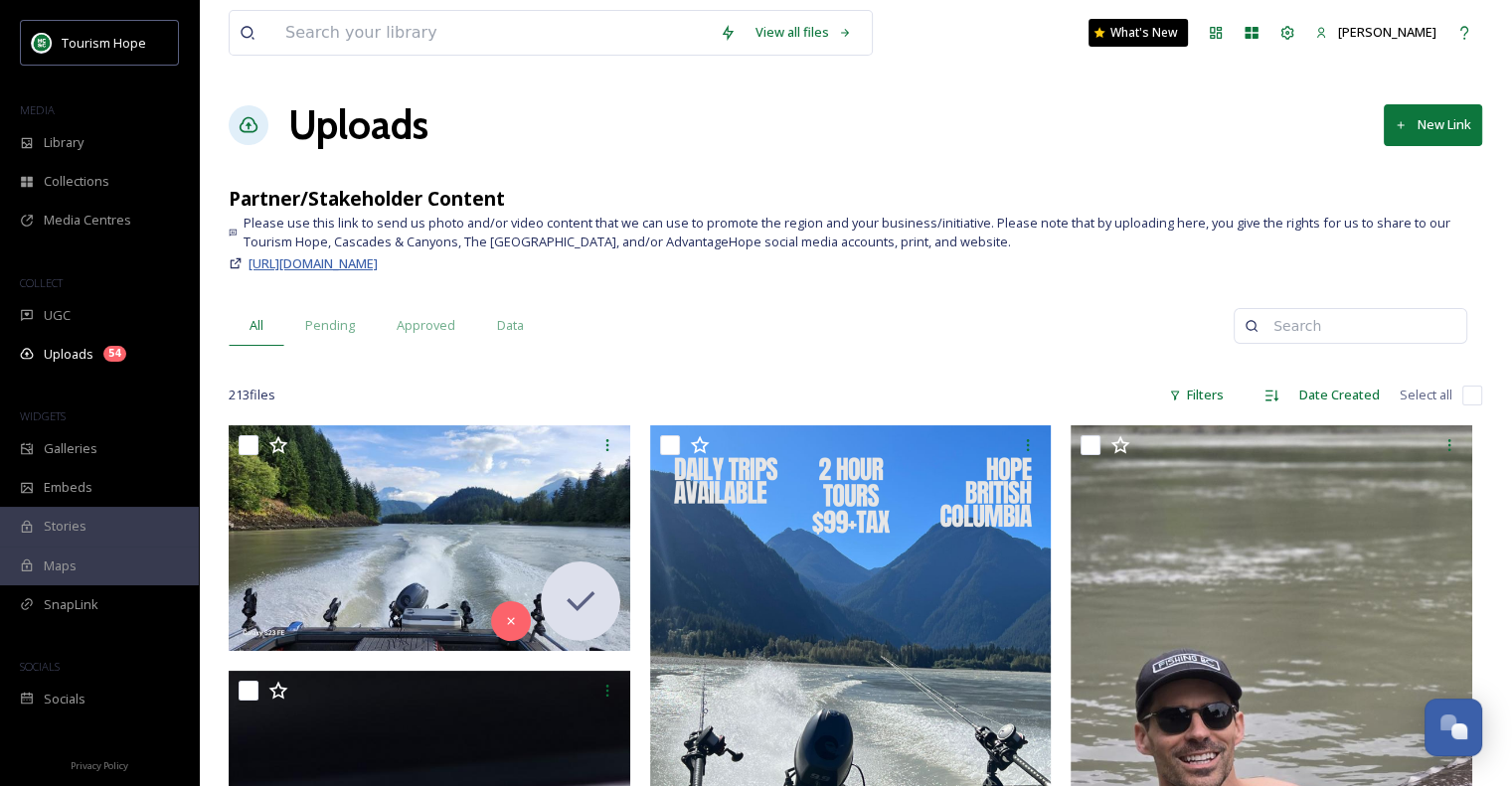
click at [377, 262] on span "[URL][DOMAIN_NAME]" at bounding box center [312, 263] width 129 height 18
